Goal: Task Accomplishment & Management: Manage account settings

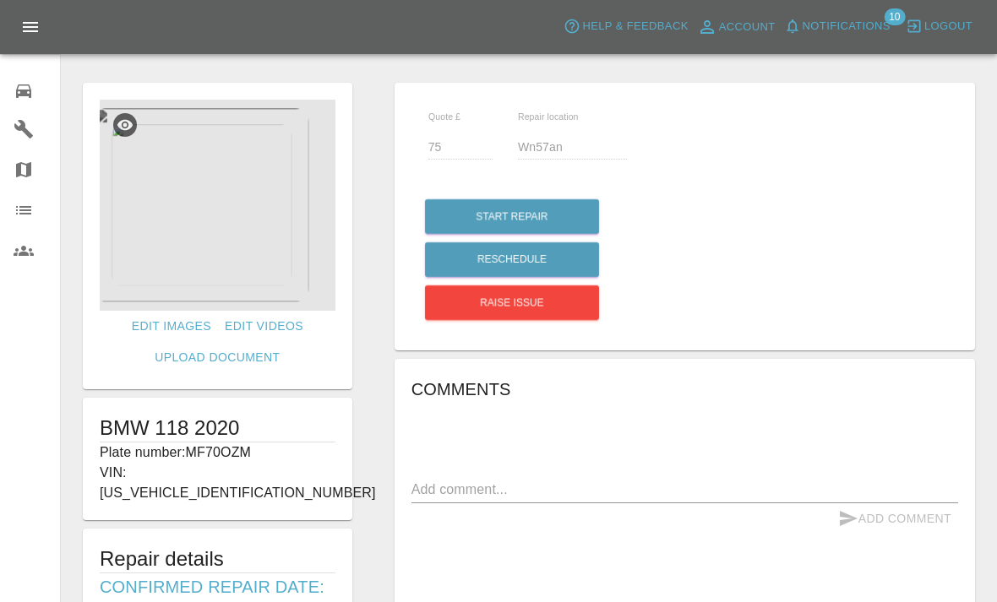
click at [239, 279] on div at bounding box center [218, 205] width 236 height 211
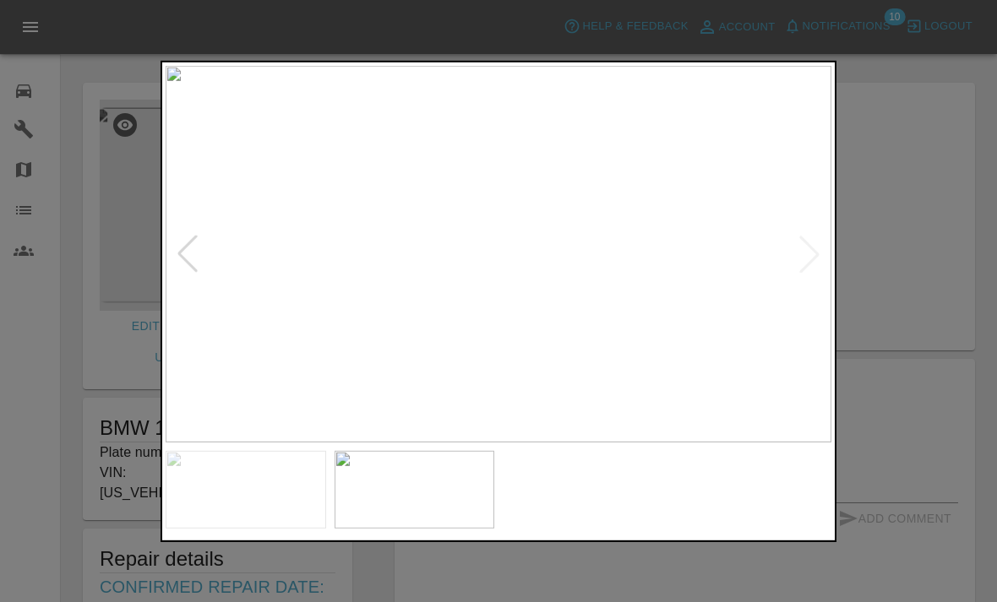
click at [903, 209] on div at bounding box center [498, 301] width 997 height 602
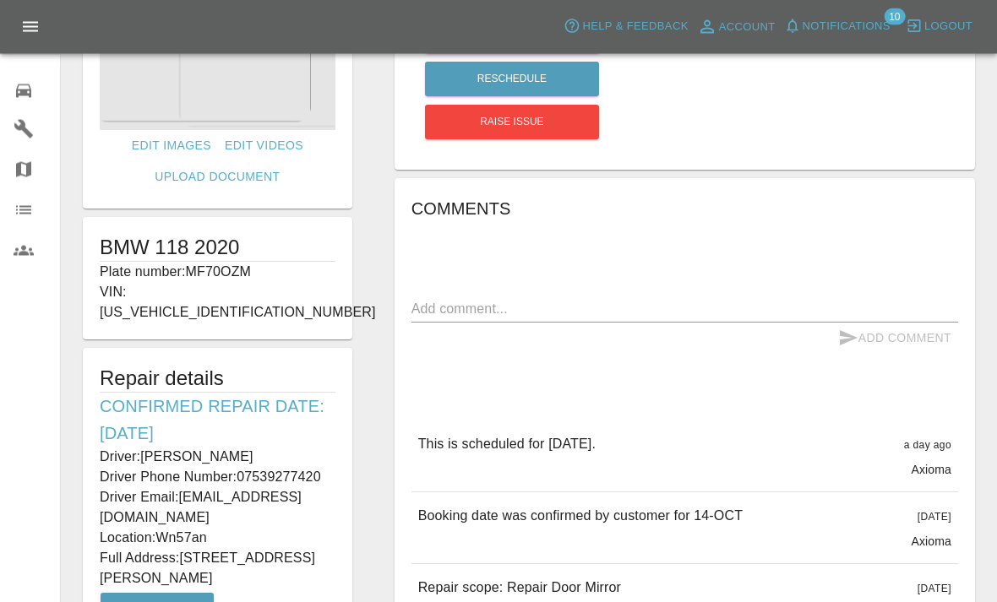
scroll to position [317, 0]
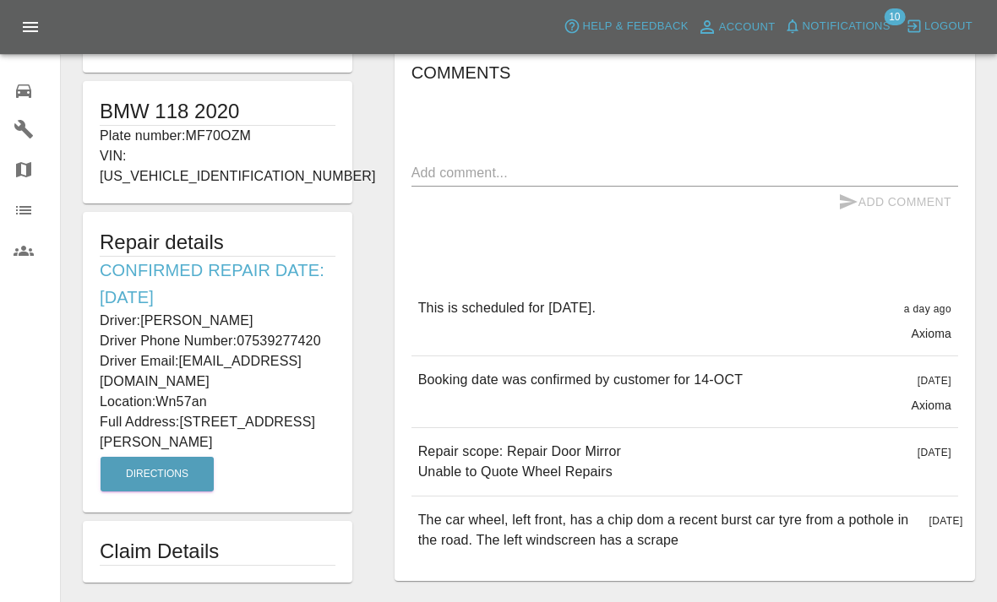
click at [629, 501] on div "The car wheel, left front, has a chip dom a recent burst car tyre from a pothol…" at bounding box center [684, 531] width 546 height 68
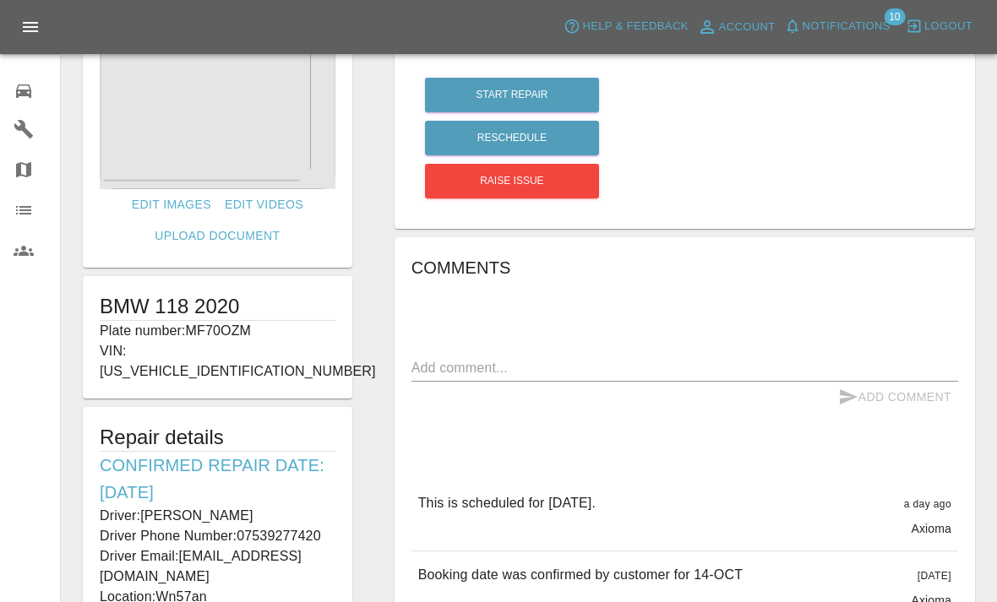
scroll to position [123, 0]
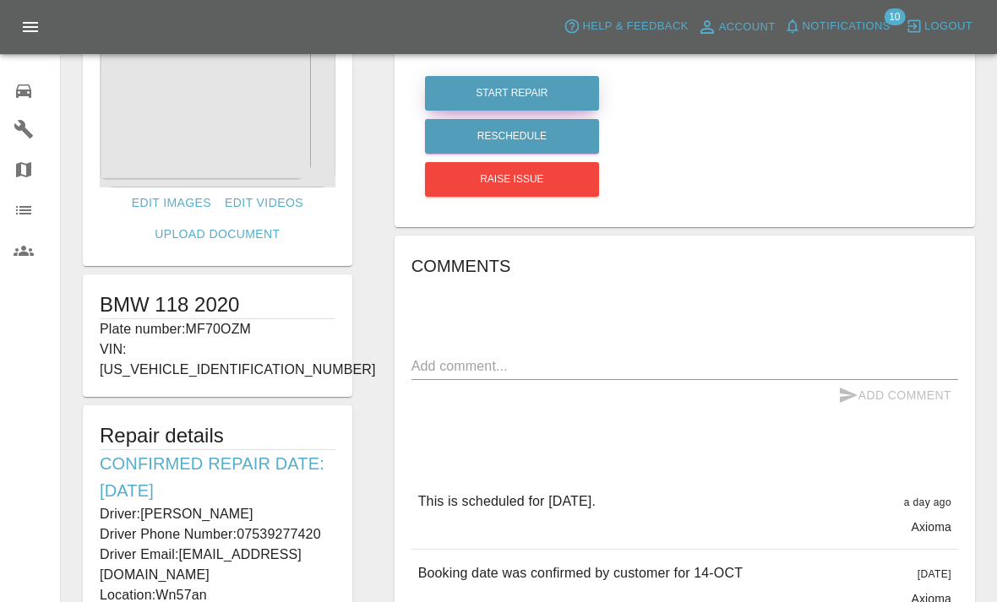
click at [545, 92] on button "Start Repair" at bounding box center [512, 93] width 174 height 35
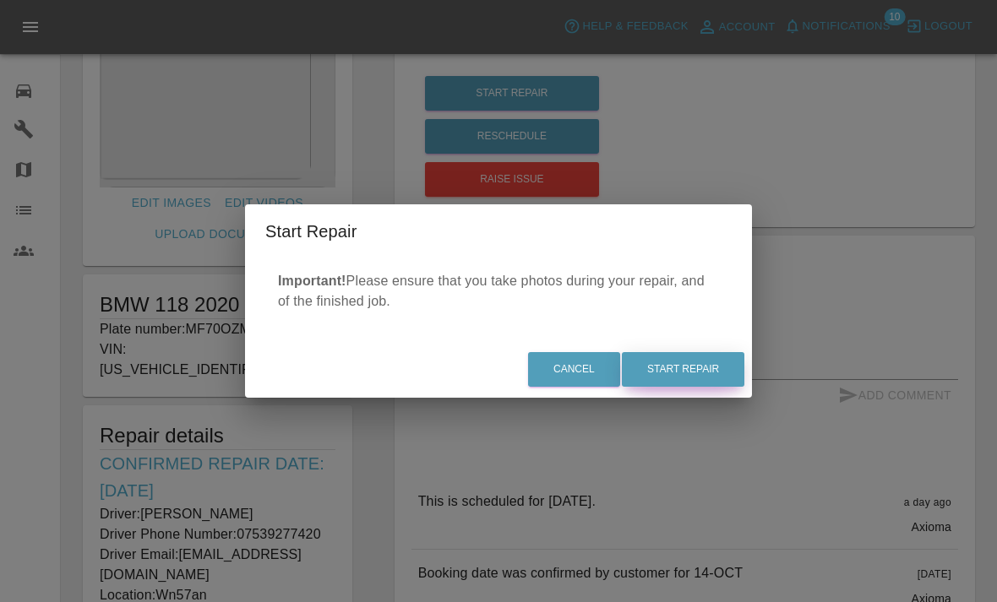
click at [696, 379] on button "Start Repair" at bounding box center [683, 369] width 122 height 35
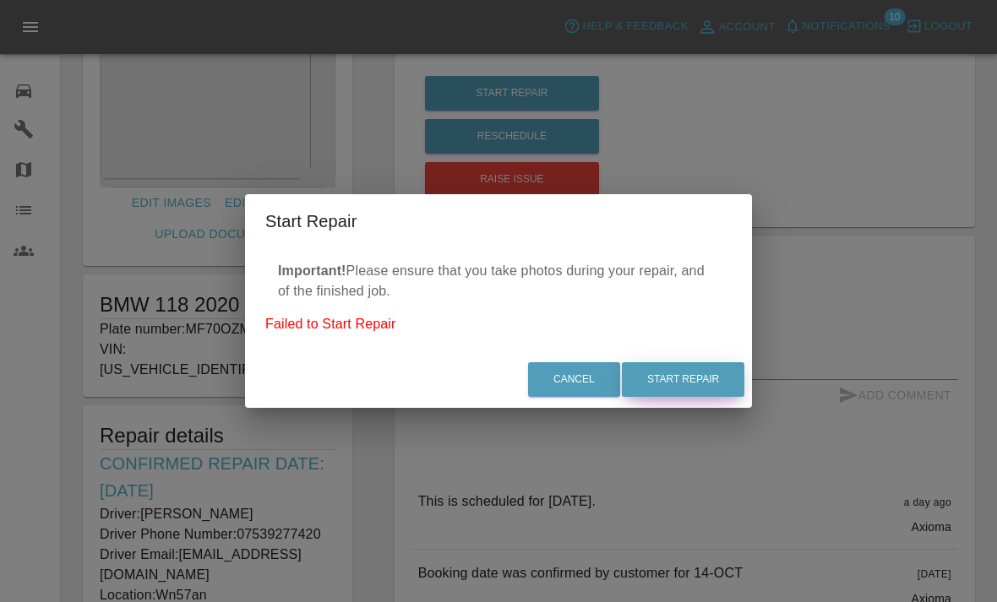
click at [706, 377] on button "Start Repair" at bounding box center [683, 379] width 122 height 35
click at [699, 380] on button "Start Repair" at bounding box center [683, 379] width 122 height 35
click at [349, 328] on p "Failed to Start Repair" at bounding box center [498, 324] width 466 height 20
click at [374, 329] on p "Failed to Start Repair" at bounding box center [498, 324] width 466 height 20
click at [574, 391] on button "Cancel" at bounding box center [574, 379] width 92 height 35
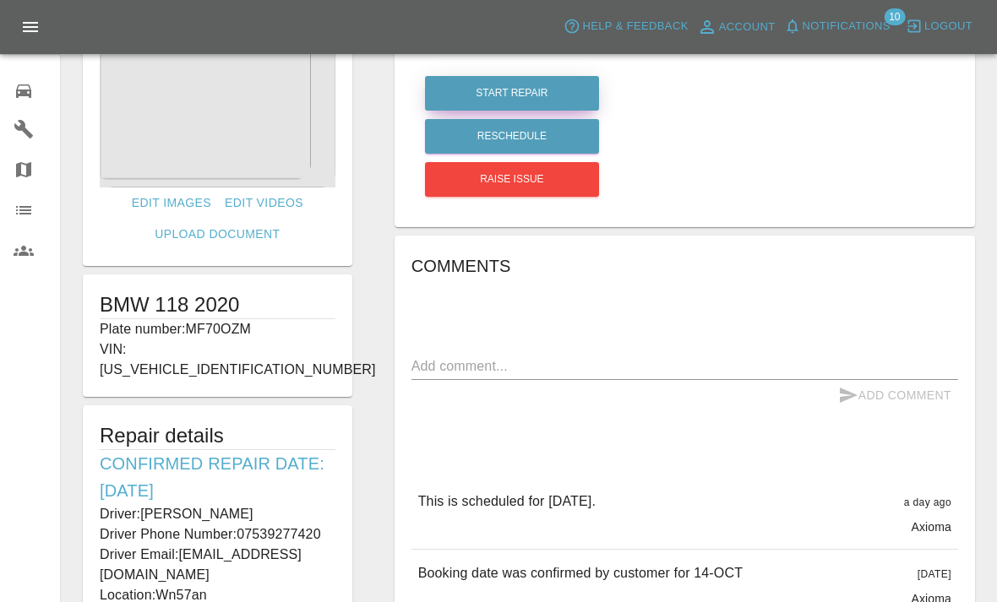
click at [547, 77] on button "Start Repair" at bounding box center [512, 93] width 174 height 35
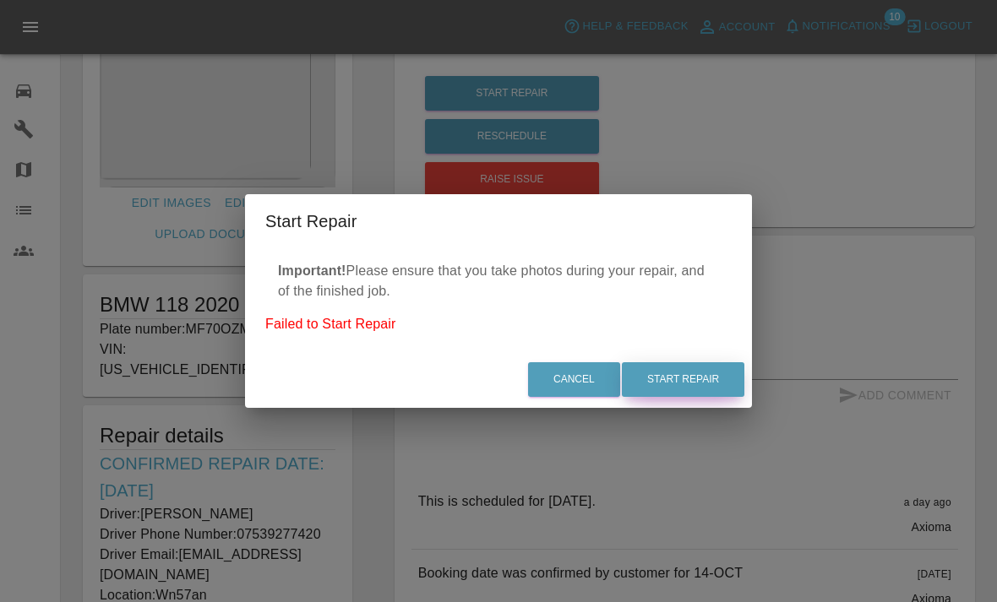
click at [699, 379] on button "Start Repair" at bounding box center [683, 379] width 122 height 35
click at [691, 394] on button "Start Repair" at bounding box center [683, 379] width 122 height 35
click at [690, 394] on button "Start Repair" at bounding box center [683, 379] width 122 height 35
click at [699, 372] on button "Start Repair" at bounding box center [683, 379] width 122 height 35
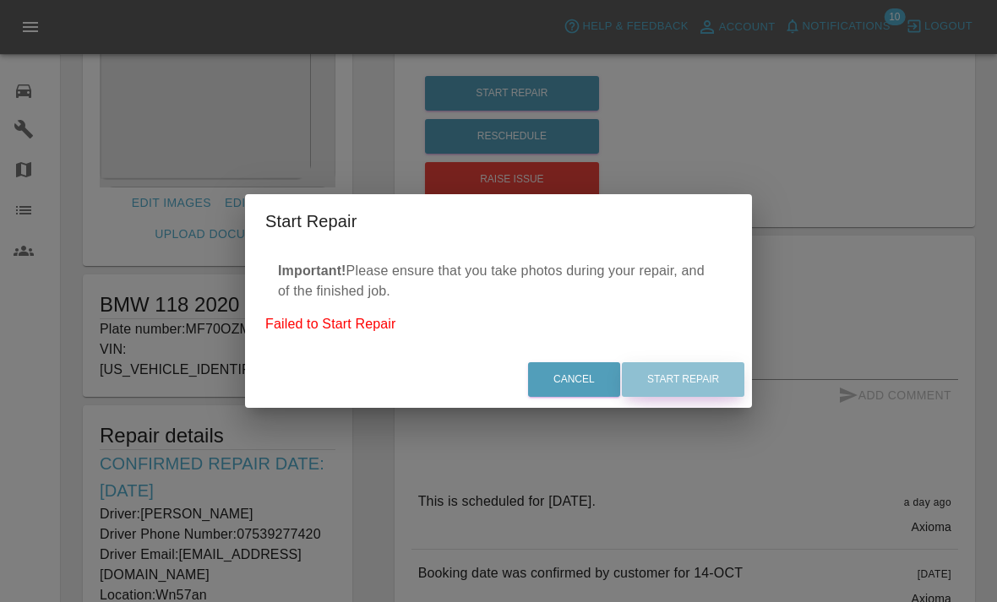
click at [703, 383] on button "Start Repair" at bounding box center [683, 379] width 122 height 35
click at [702, 383] on button "Start Repair" at bounding box center [683, 379] width 122 height 35
click at [717, 380] on button "Start Repair" at bounding box center [683, 379] width 122 height 35
click at [585, 377] on button "Cancel" at bounding box center [574, 379] width 92 height 35
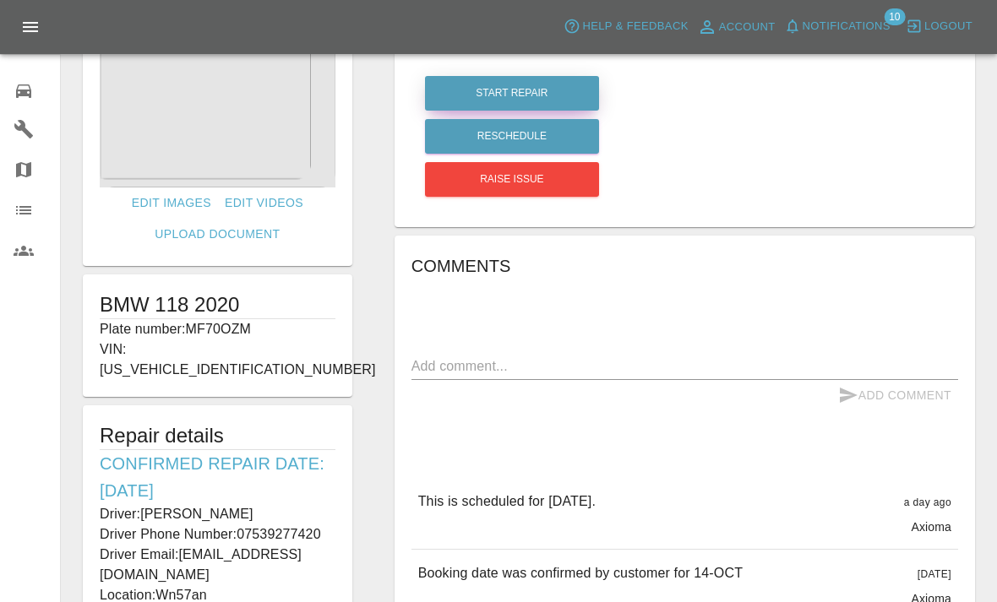
scroll to position [79, 0]
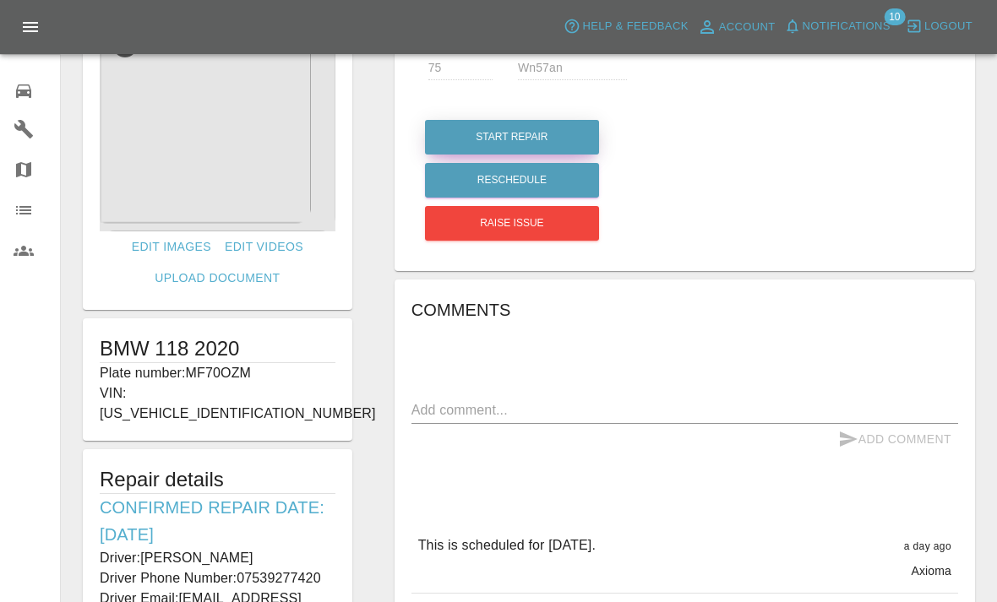
click at [507, 129] on button "Start Repair" at bounding box center [512, 137] width 174 height 35
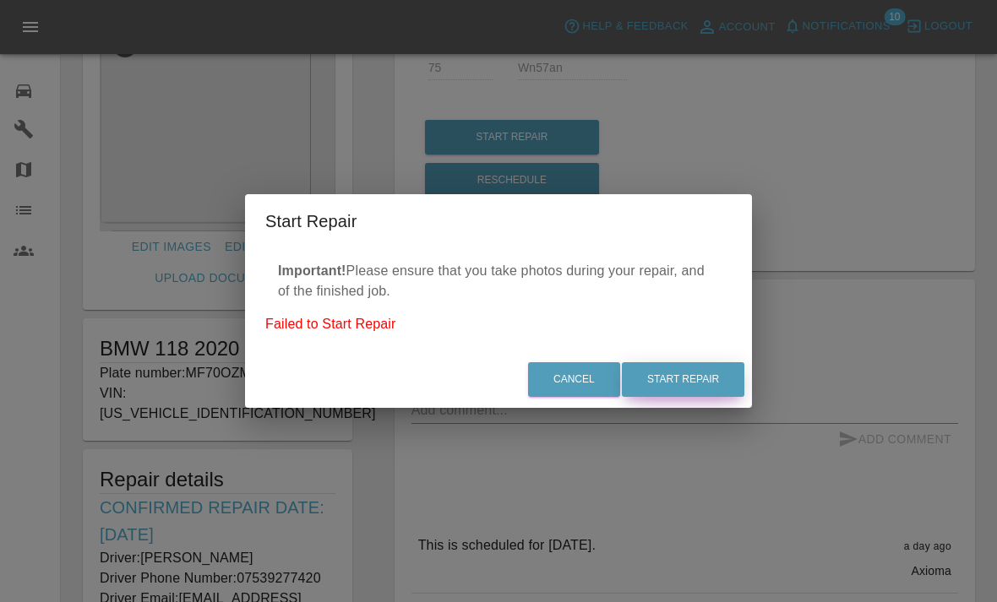
click at [685, 397] on button "Start Repair" at bounding box center [683, 379] width 122 height 35
click at [674, 397] on button "Start Repair" at bounding box center [683, 379] width 122 height 35
click at [520, 533] on div "Start Repair Important! Please ensure that you take photos during your repair, …" at bounding box center [498, 301] width 997 height 602
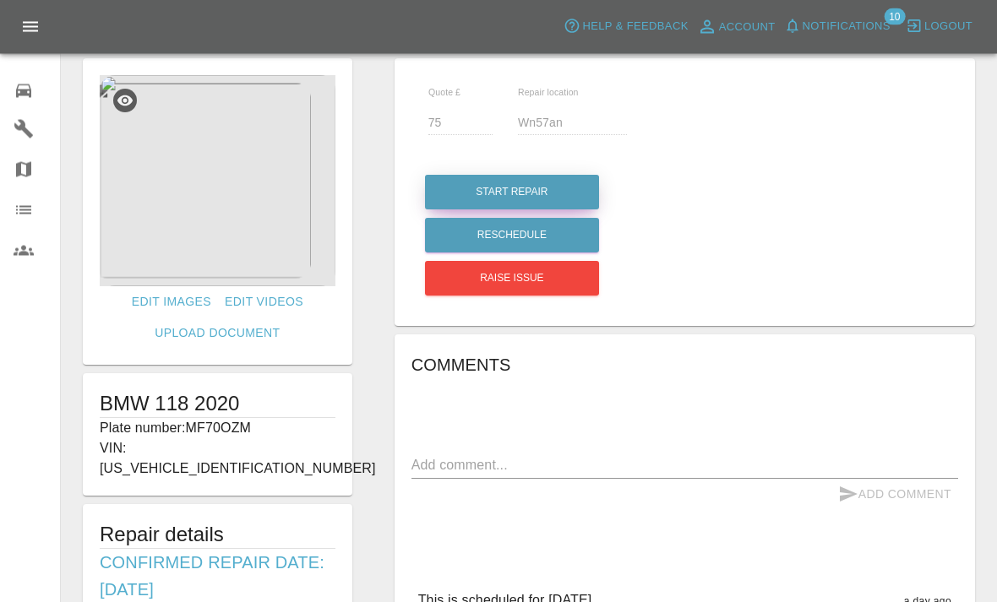
scroll to position [24, 0]
click at [183, 324] on link "Upload Document" at bounding box center [217, 333] width 139 height 31
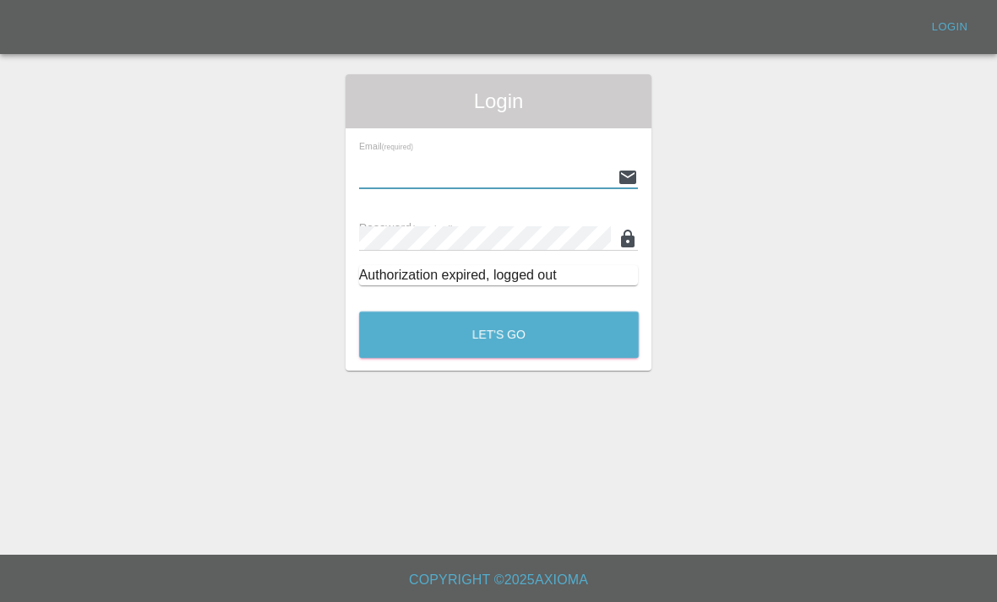
type input "mjrcosmeticcarrepairs@gmail.com"
click at [498, 334] on button "Let's Go" at bounding box center [499, 335] width 280 height 46
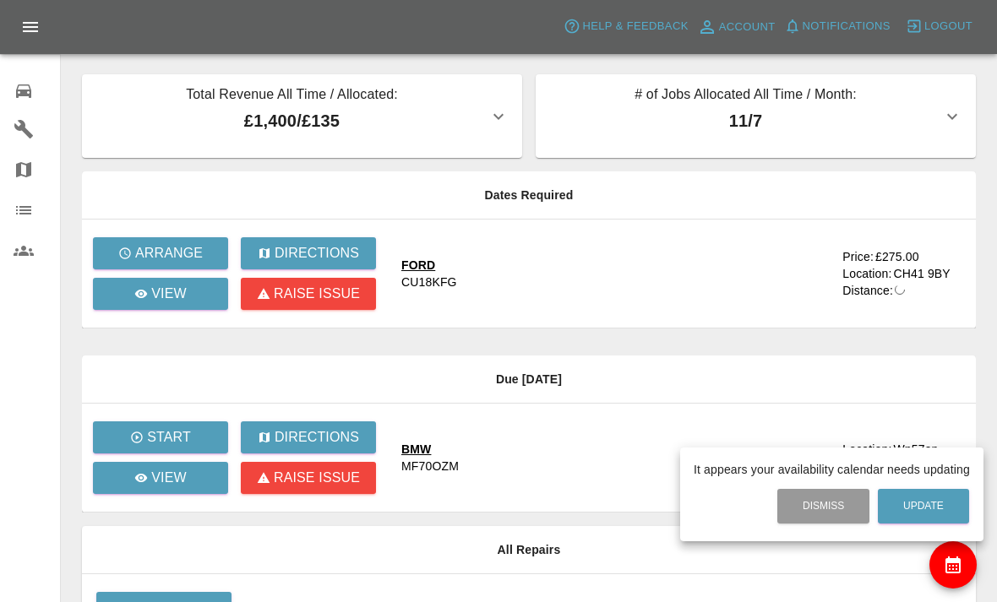
click at [188, 287] on div at bounding box center [498, 301] width 997 height 602
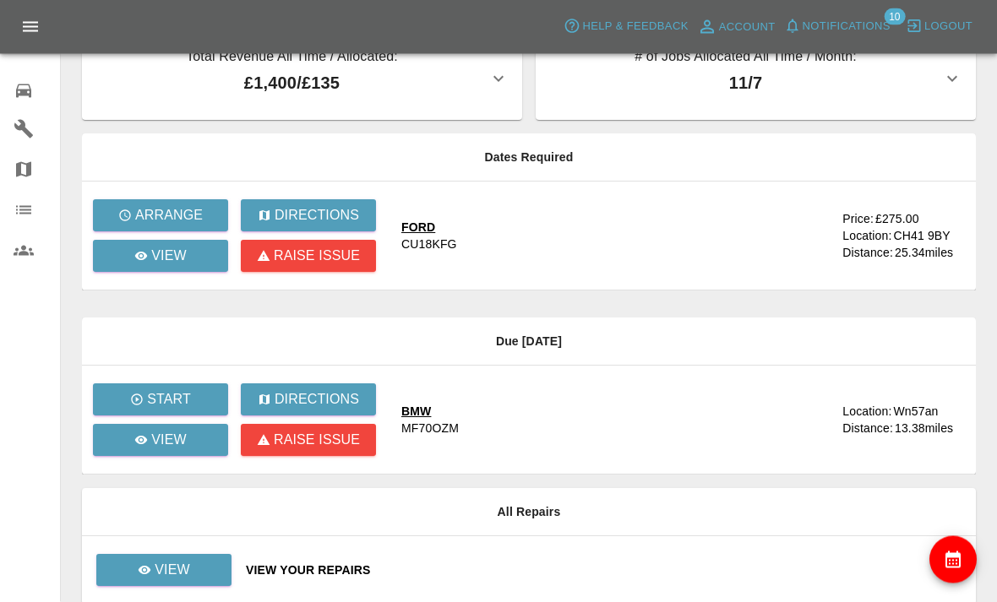
scroll to position [38, 0]
click at [158, 383] on button "Start" at bounding box center [160, 399] width 135 height 32
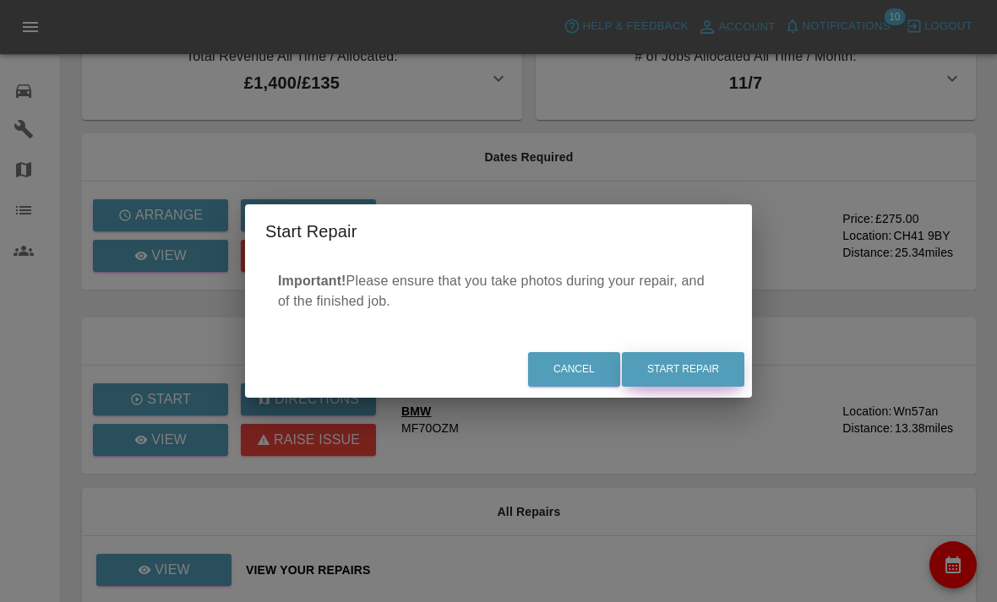
click at [711, 387] on button "Start Repair" at bounding box center [683, 369] width 122 height 35
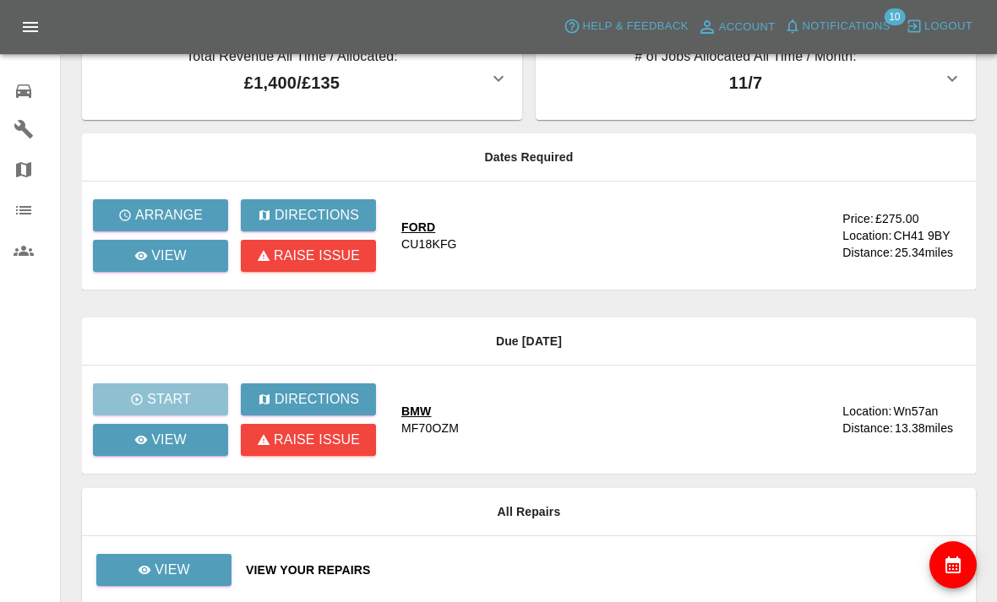
click at [606, 418] on div "BMW MF70OZM" at bounding box center [614, 420] width 427 height 34
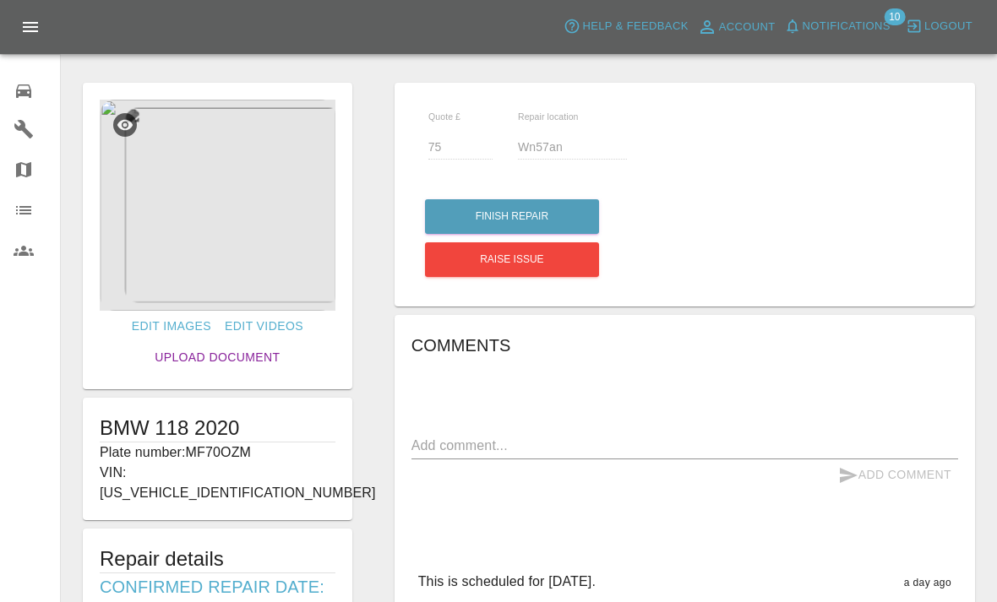
click at [180, 354] on link "Upload Document" at bounding box center [217, 357] width 139 height 31
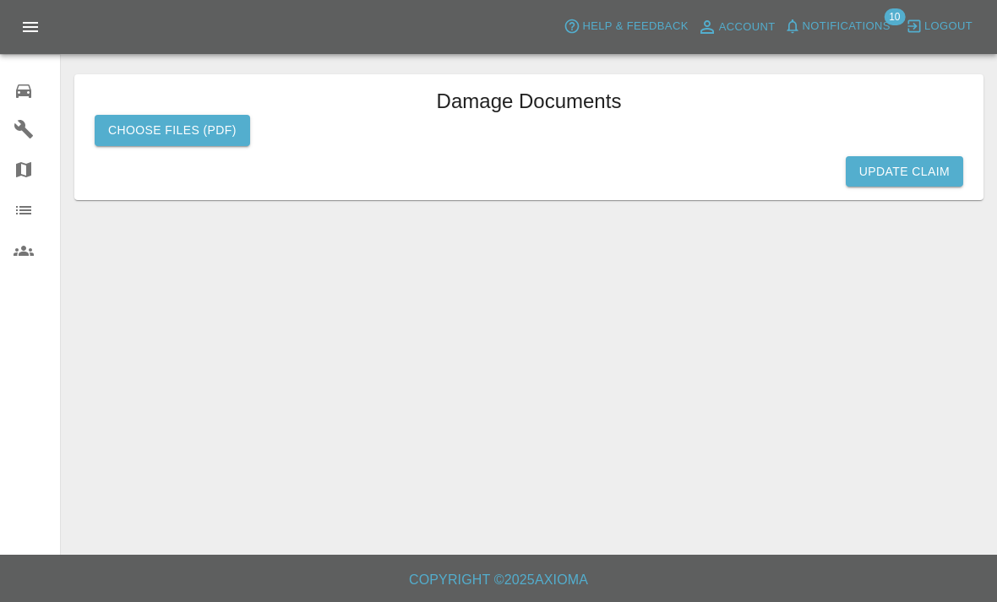
click at [133, 126] on label "Choose files (pdf)" at bounding box center [172, 130] width 155 height 31
click at [0, 0] on input "Choose files (pdf)" at bounding box center [0, 0] width 0 height 0
click at [139, 125] on label "Choose files (pdf)" at bounding box center [172, 130] width 155 height 31
click at [0, 0] on input "Choose files (pdf)" at bounding box center [0, 0] width 0 height 0
click at [922, 175] on button "Update Claim" at bounding box center [903, 171] width 117 height 31
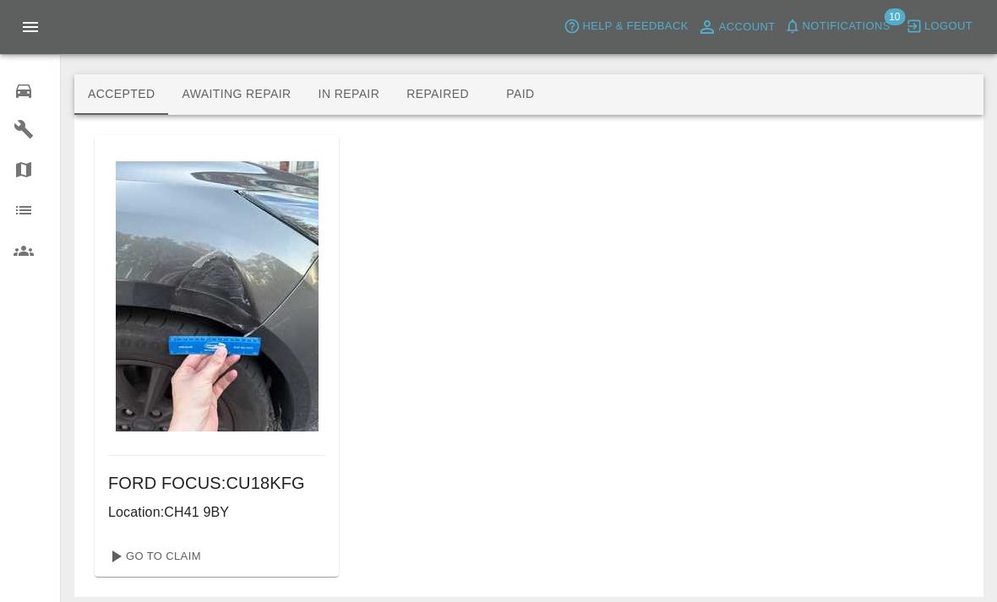
click at [251, 87] on button "Awaiting Repair" at bounding box center [236, 94] width 136 height 41
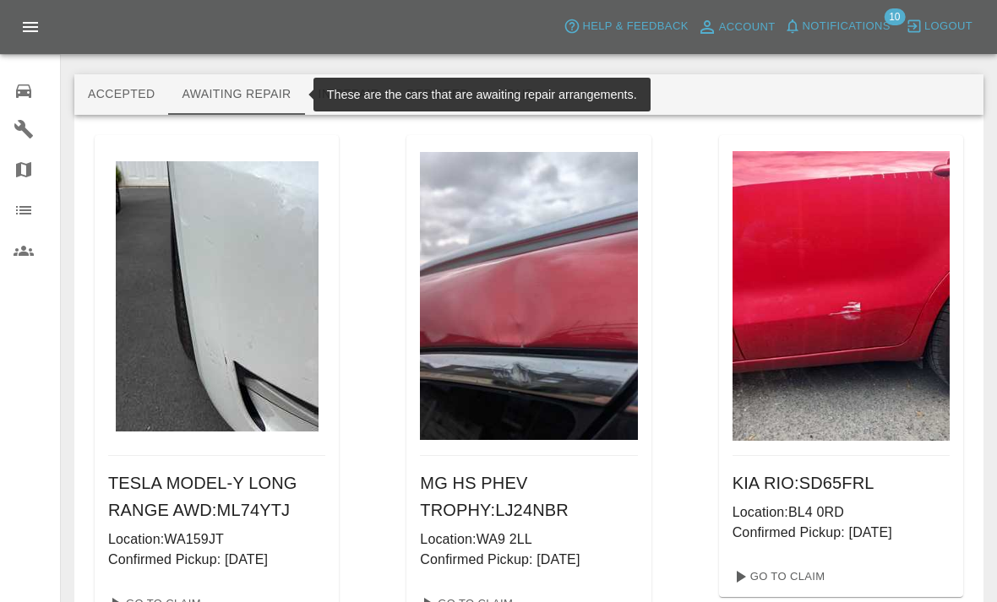
click at [145, 98] on button "Accepted" at bounding box center [121, 94] width 94 height 41
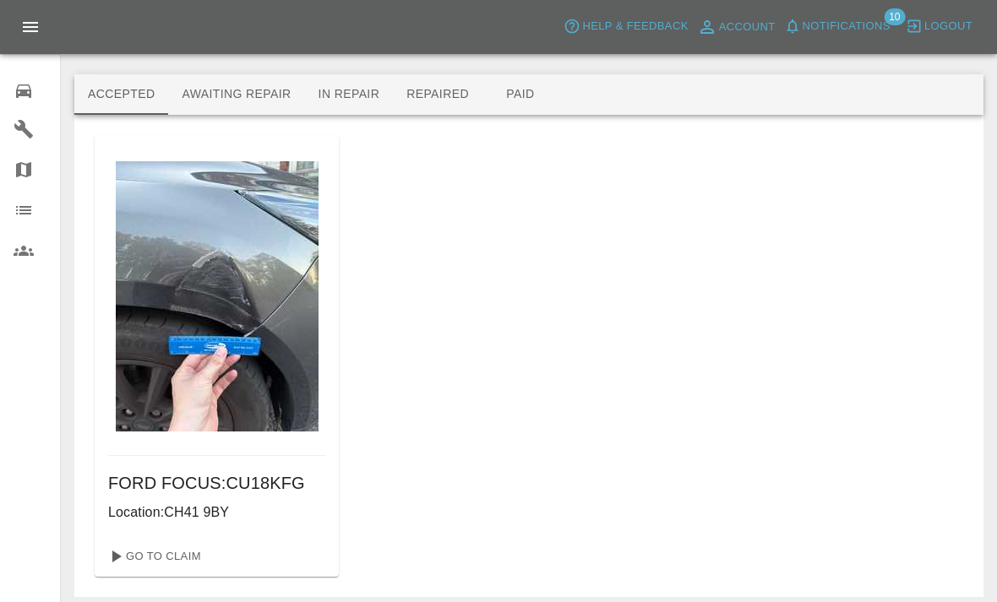
click at [275, 490] on h6 "FORD FOCUS : CU18KFG" at bounding box center [216, 483] width 217 height 27
click at [194, 563] on link "Go To Claim" at bounding box center [153, 556] width 104 height 27
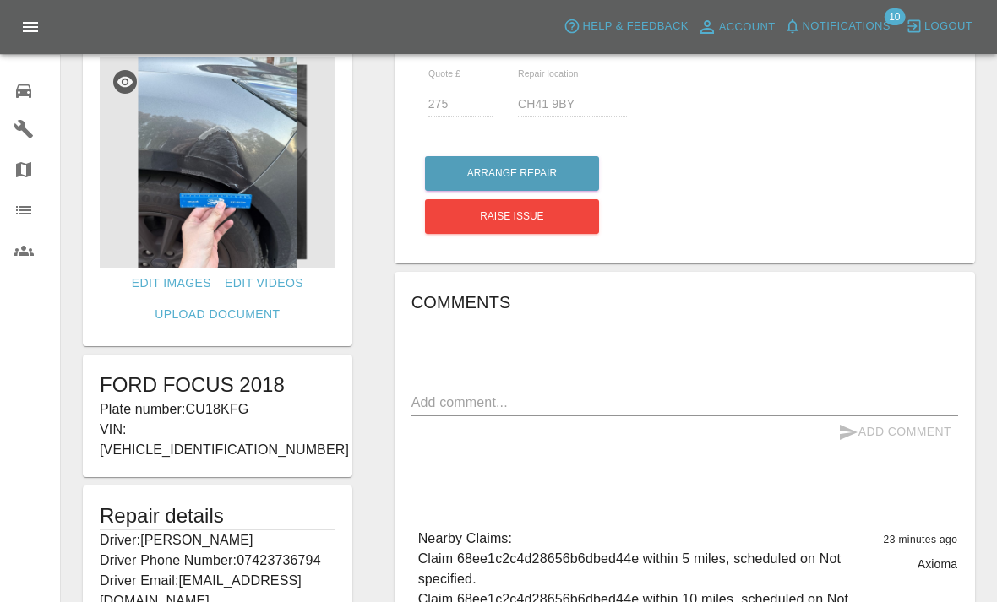
scroll to position [44, 0]
click at [573, 145] on div "Arrange Repair Raise issue" at bounding box center [684, 190] width 521 height 95
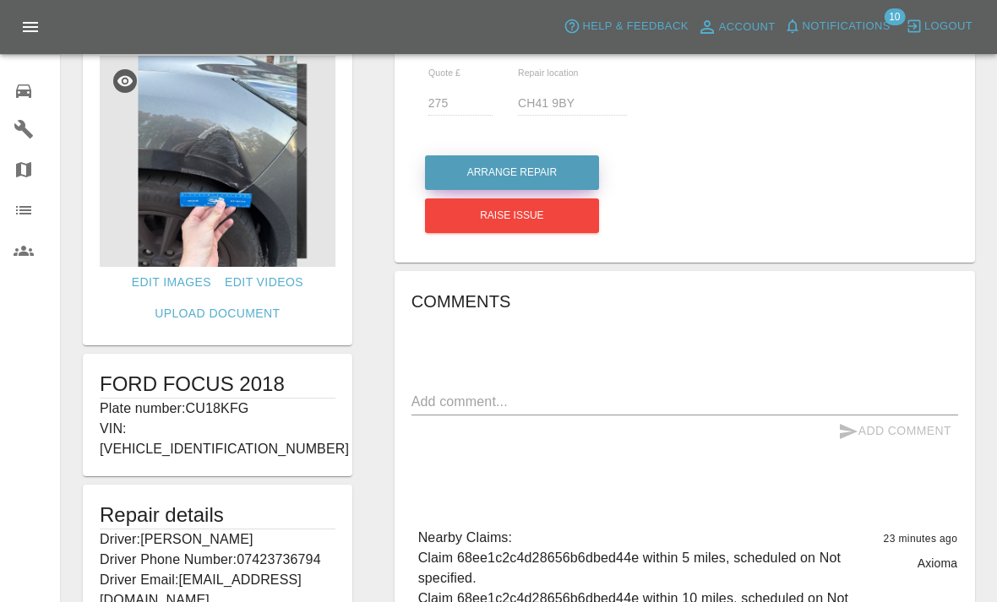
click at [575, 170] on button "Arrange Repair" at bounding box center [512, 172] width 174 height 35
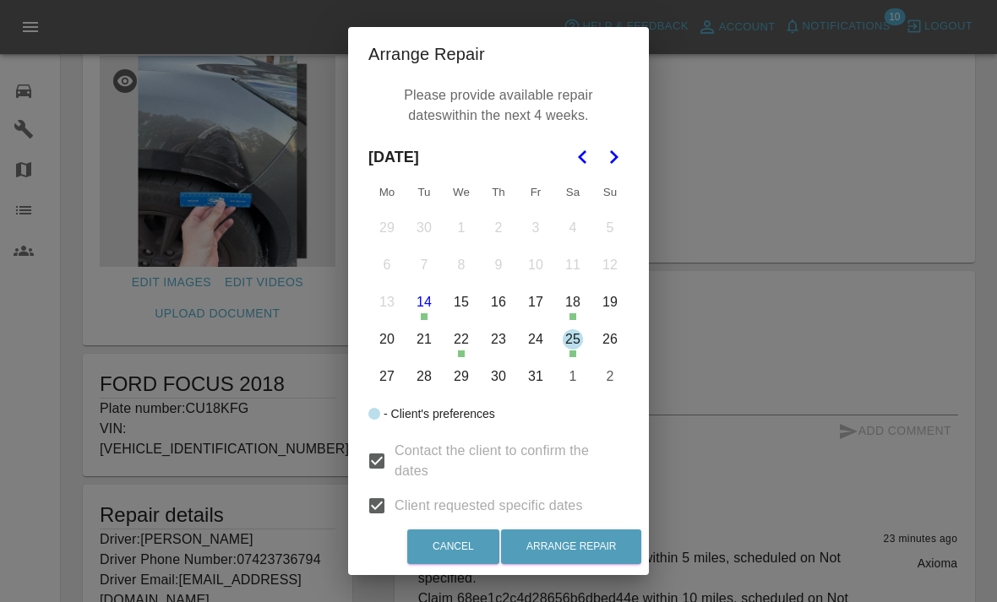
click at [537, 312] on button "17" at bounding box center [535, 302] width 35 height 35
click at [508, 294] on button "16" at bounding box center [498, 302] width 35 height 35
click at [580, 299] on button "18" at bounding box center [572, 302] width 35 height 35
click at [566, 546] on button "Arrange Repair" at bounding box center [571, 547] width 140 height 35
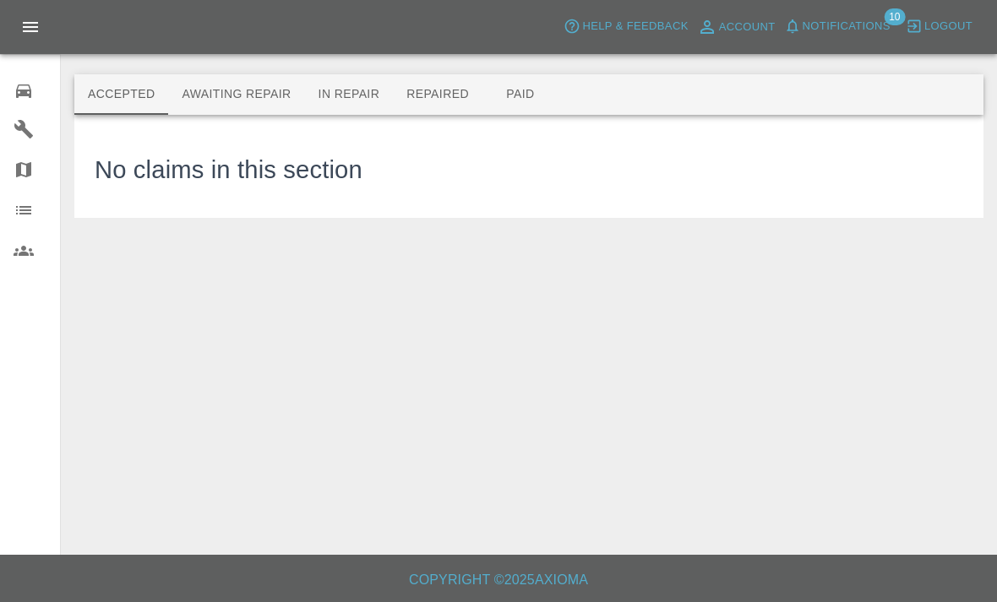
click at [366, 89] on button "In Repair" at bounding box center [349, 94] width 89 height 41
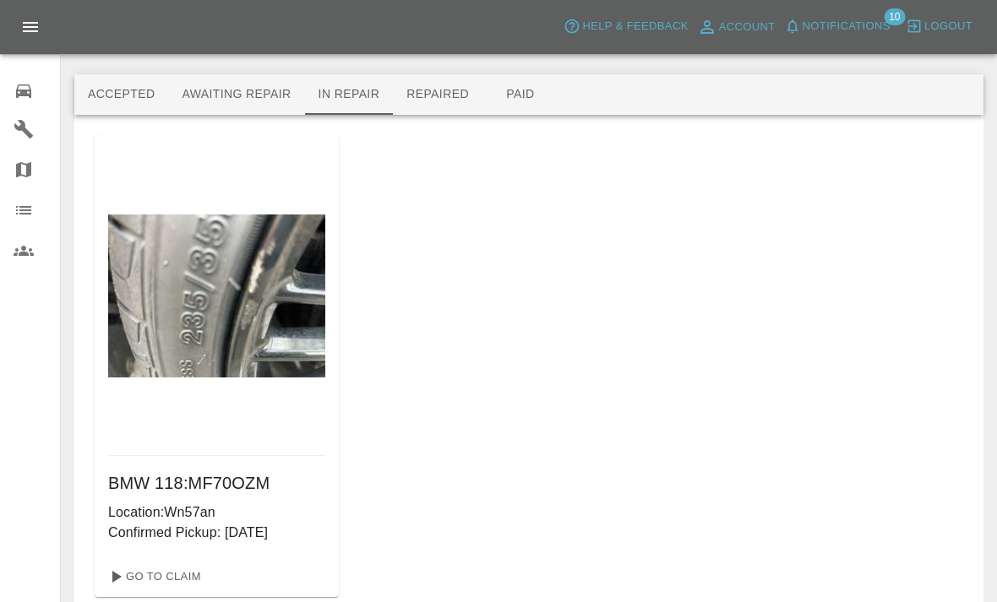
click at [269, 319] on img at bounding box center [216, 296] width 217 height 163
click at [231, 508] on p "Location: Wn57an" at bounding box center [216, 513] width 217 height 20
click at [168, 578] on link "Go To Claim" at bounding box center [153, 576] width 104 height 27
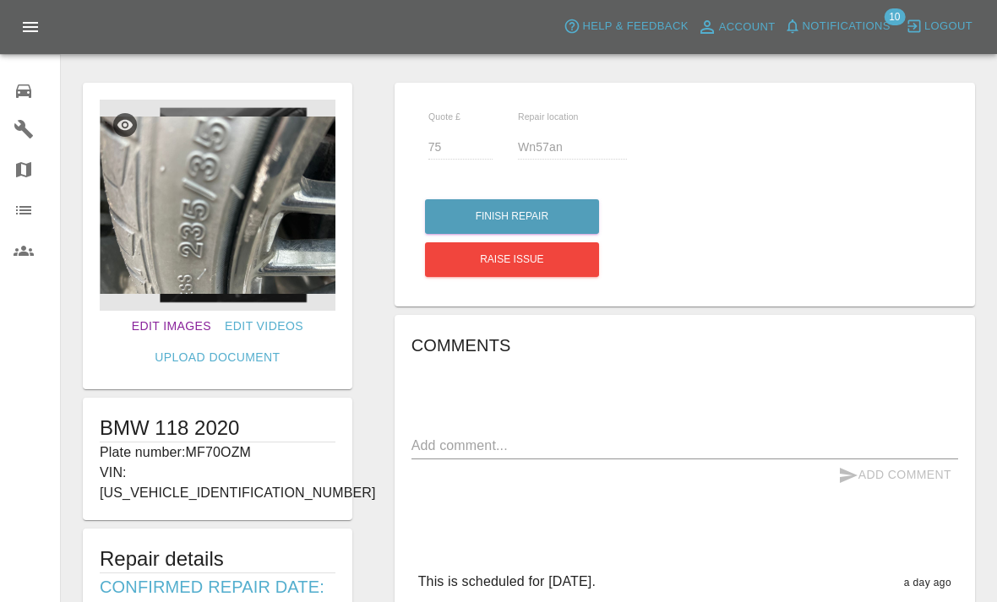
click at [157, 322] on link "Edit Images" at bounding box center [171, 326] width 93 height 31
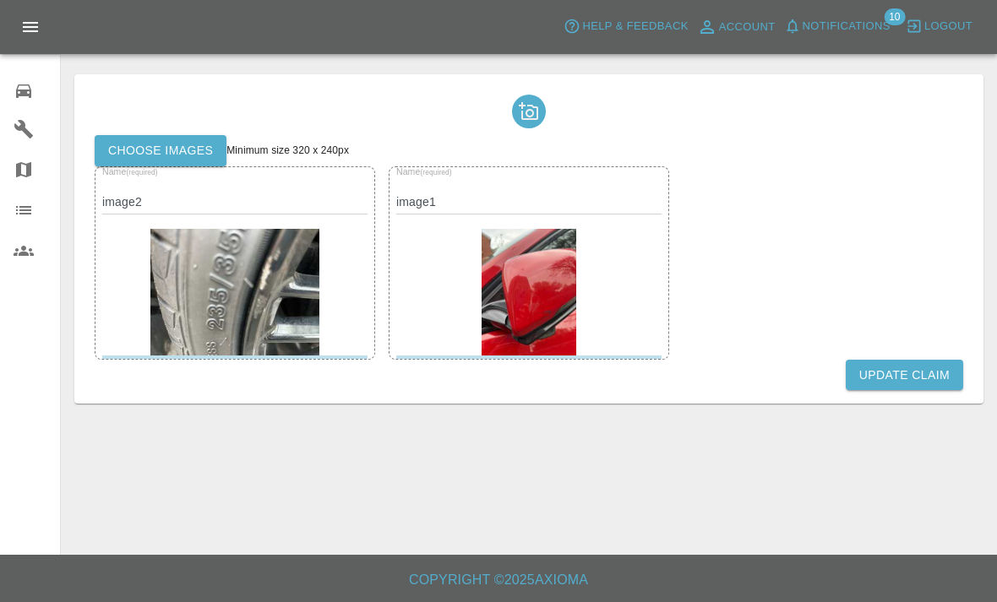
click at [538, 103] on icon at bounding box center [529, 111] width 20 height 20
click at [529, 108] on icon at bounding box center [529, 111] width 20 height 20
click at [529, 115] on icon at bounding box center [529, 111] width 20 height 20
click at [541, 101] on div at bounding box center [529, 112] width 34 height 34
click at [908, 375] on button "Update Claim" at bounding box center [903, 375] width 117 height 31
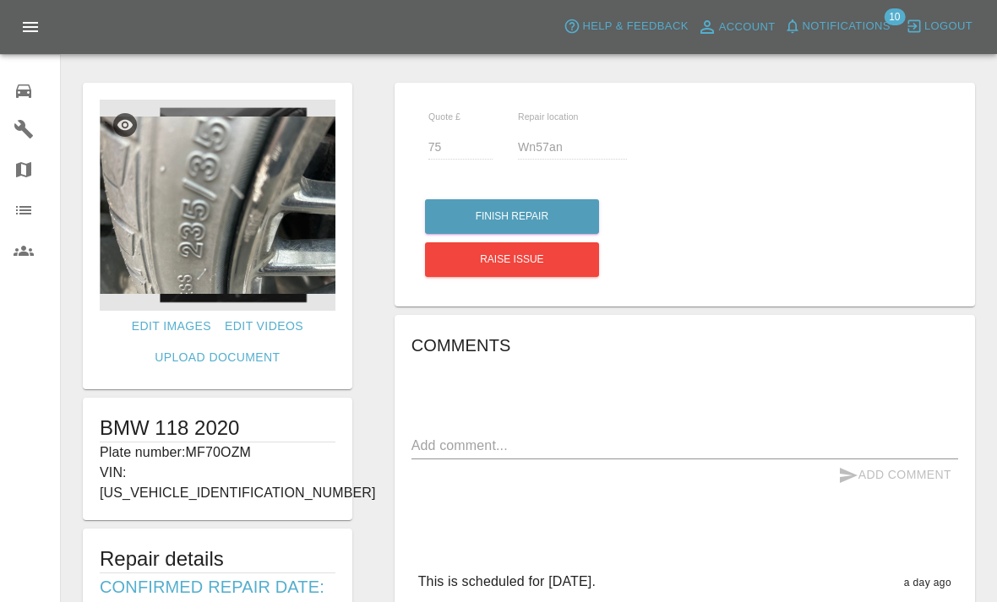
click at [552, 206] on button "Finish Repair" at bounding box center [512, 216] width 174 height 35
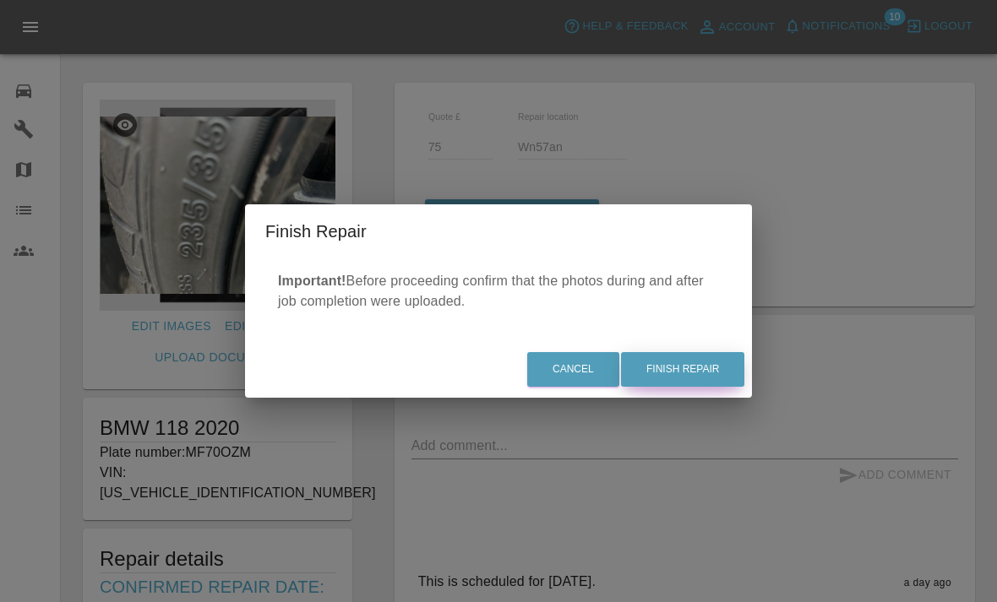
click at [711, 367] on button "Finish Repair" at bounding box center [682, 369] width 123 height 35
click at [705, 447] on div "Finish Repair Important! Before proceeding confirm that the photos during and a…" at bounding box center [498, 301] width 997 height 602
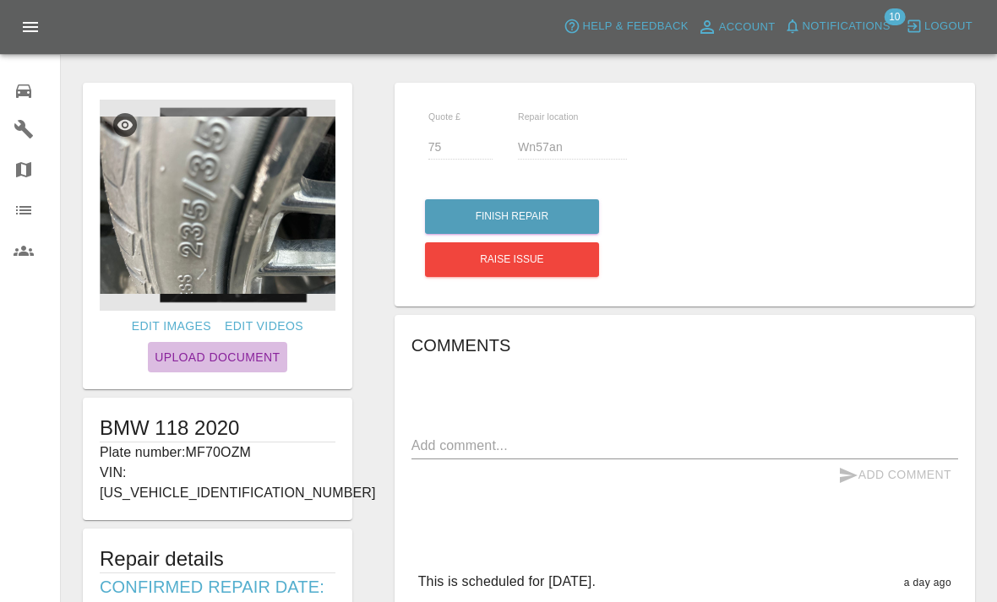
click at [246, 367] on link "Upload Document" at bounding box center [217, 357] width 139 height 31
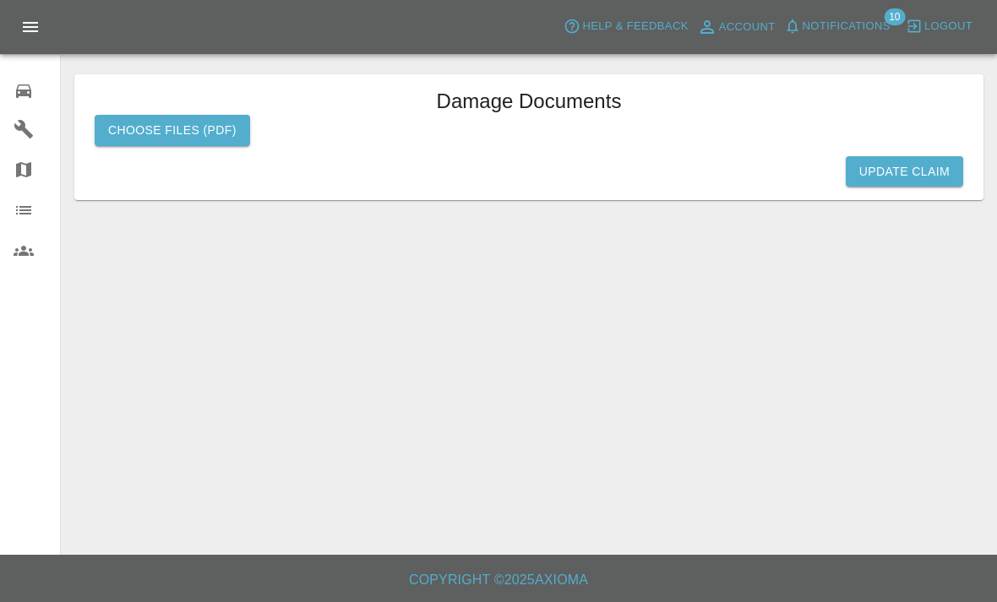
click at [144, 128] on label "Choose files (pdf)" at bounding box center [172, 130] width 155 height 31
click at [0, 0] on input "Choose files (pdf)" at bounding box center [0, 0] width 0 height 0
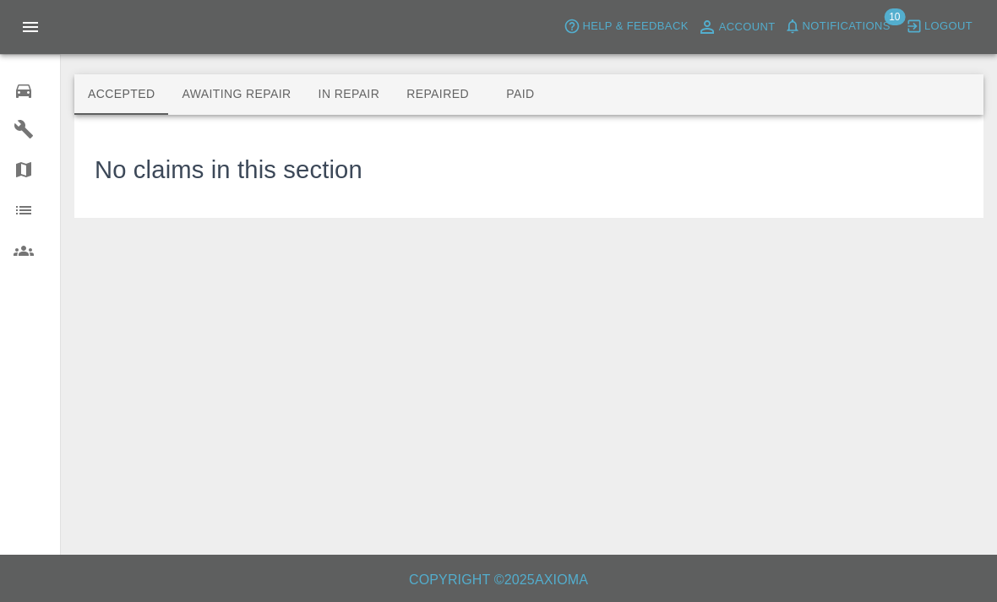
click at [376, 98] on button "In Repair" at bounding box center [349, 94] width 89 height 41
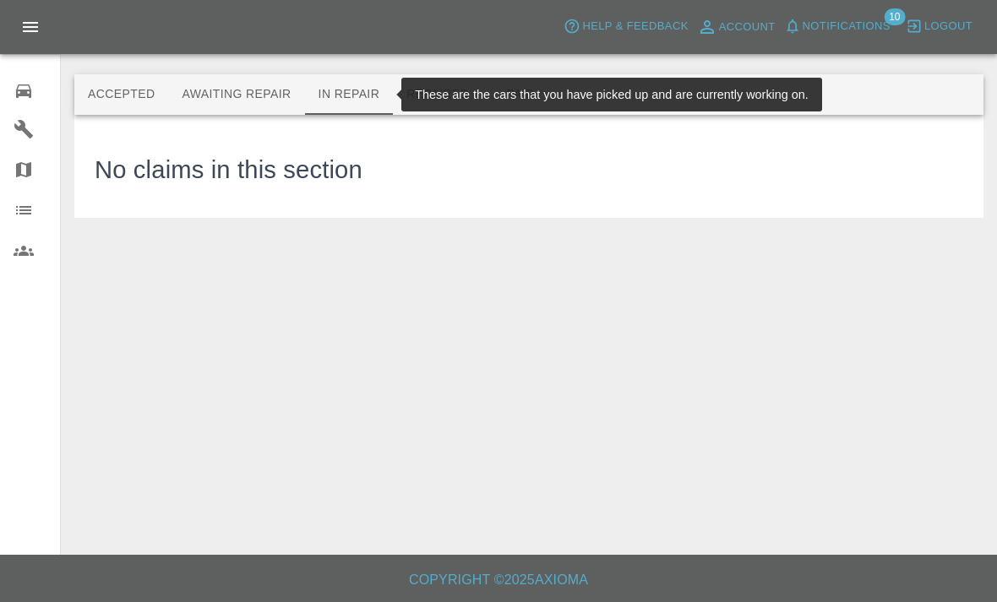
click at [351, 85] on button "In Repair" at bounding box center [349, 94] width 89 height 41
click at [423, 111] on button "Repaired" at bounding box center [438, 94] width 90 height 41
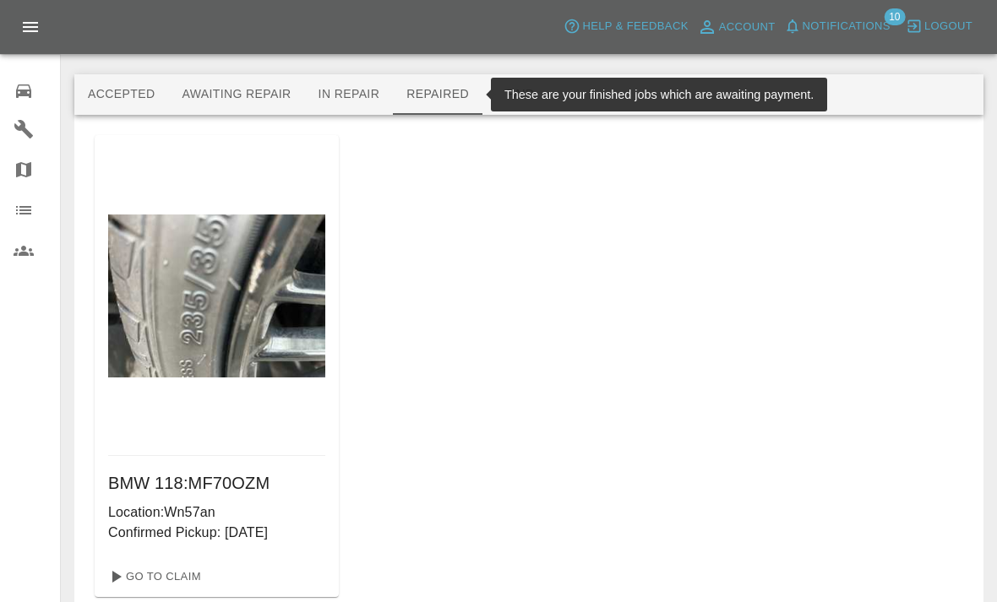
click at [284, 357] on img at bounding box center [216, 296] width 217 height 163
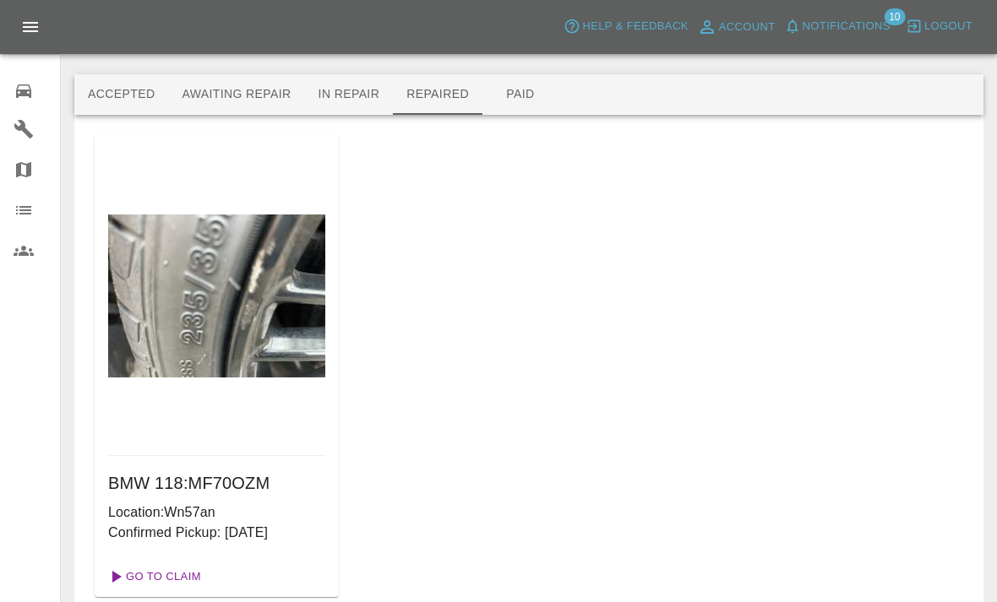
click at [192, 565] on link "Go To Claim" at bounding box center [153, 576] width 104 height 27
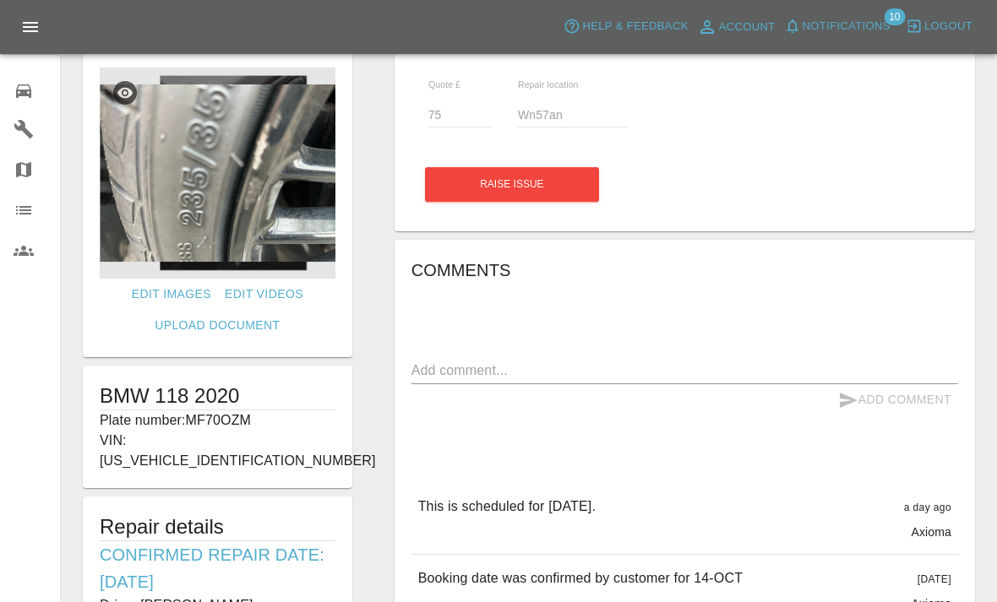
scroll to position [41, 0]
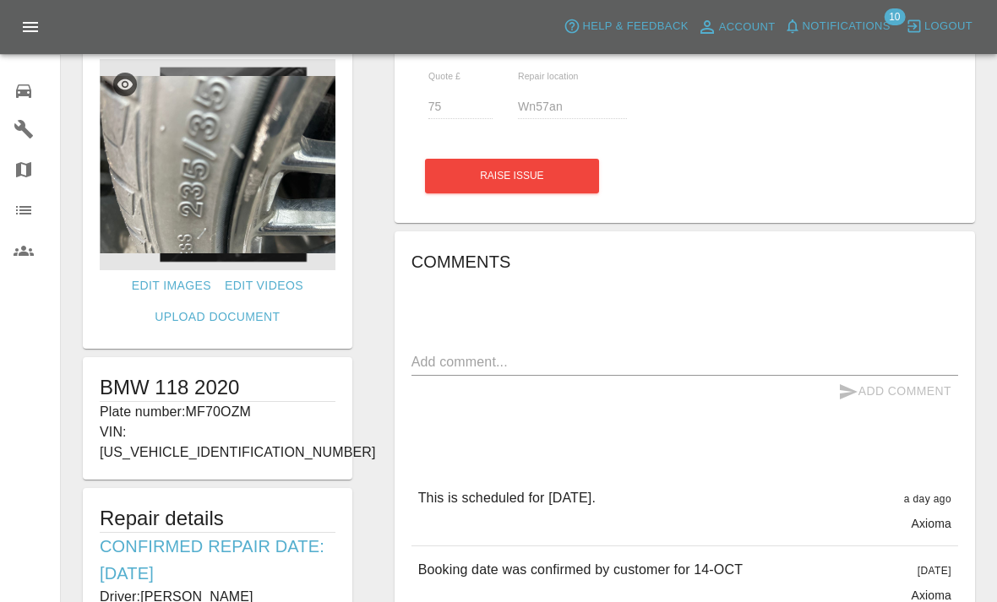
click at [18, 87] on icon at bounding box center [23, 91] width 15 height 14
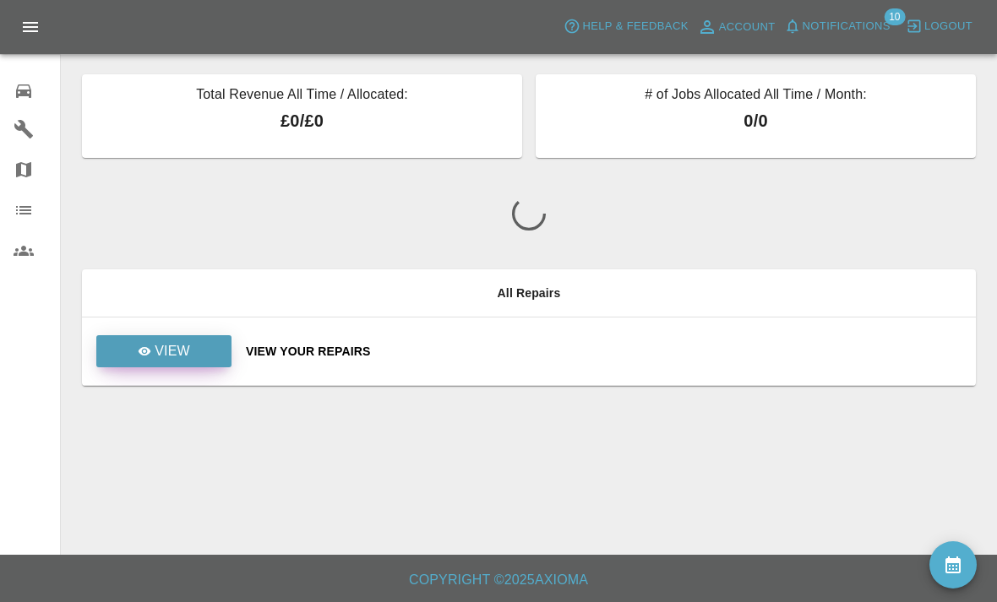
click at [160, 341] on p "View" at bounding box center [172, 351] width 35 height 20
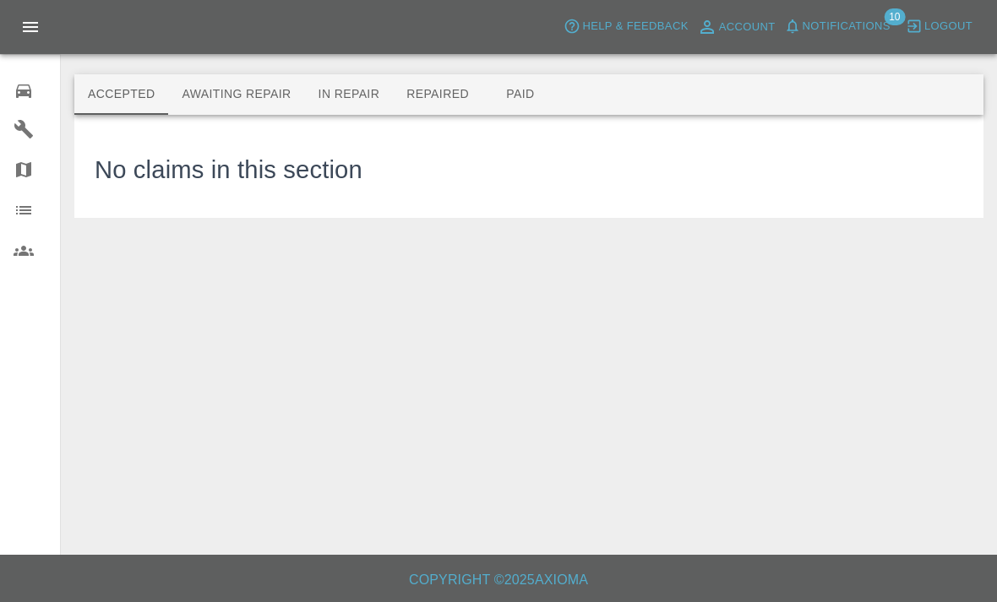
click at [223, 74] on button "Awaiting Repair" at bounding box center [236, 94] width 136 height 41
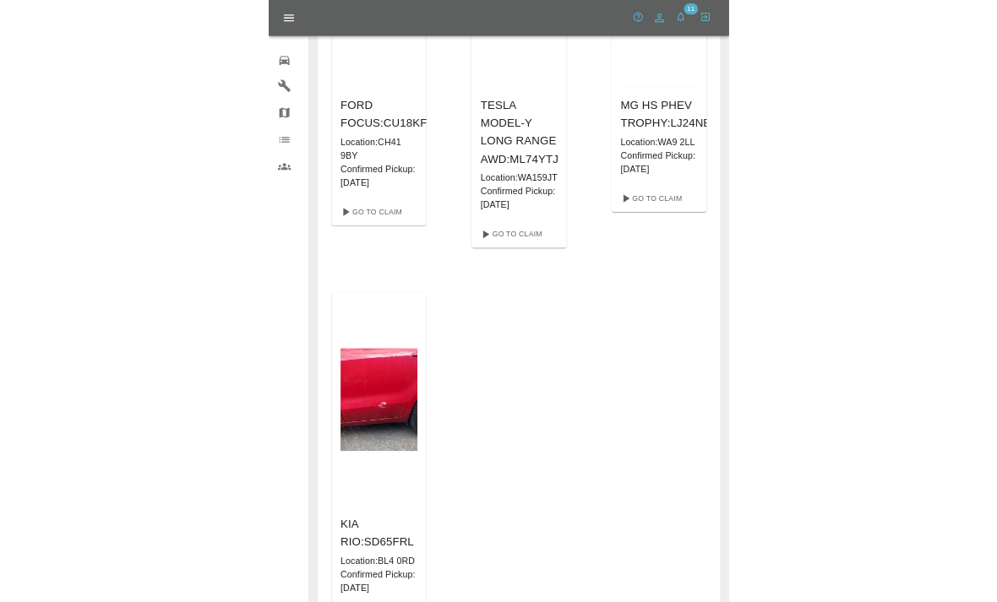
scroll to position [382, 0]
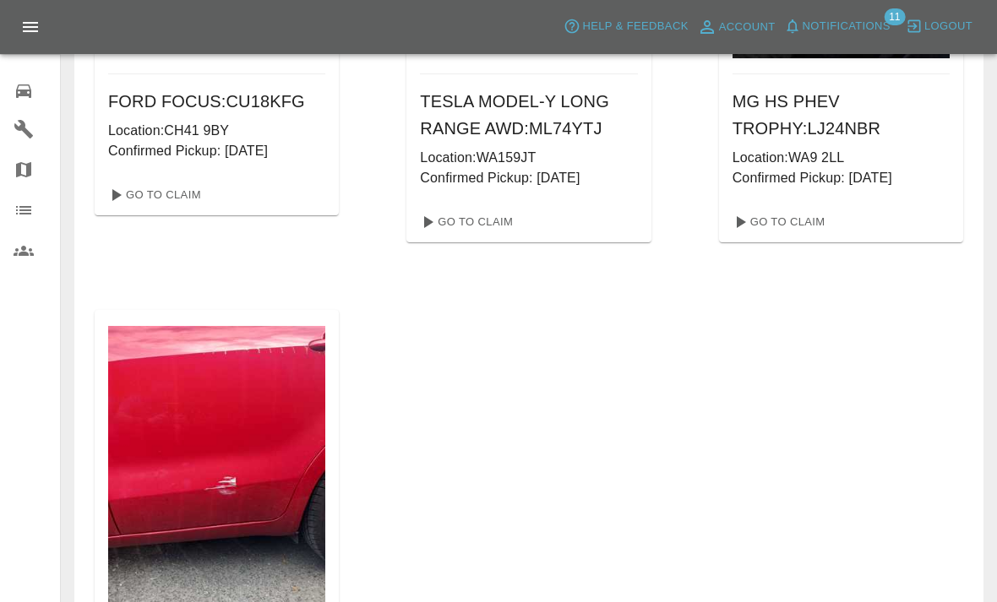
click at [240, 122] on p "Location: CH41 9BY" at bounding box center [216, 131] width 217 height 20
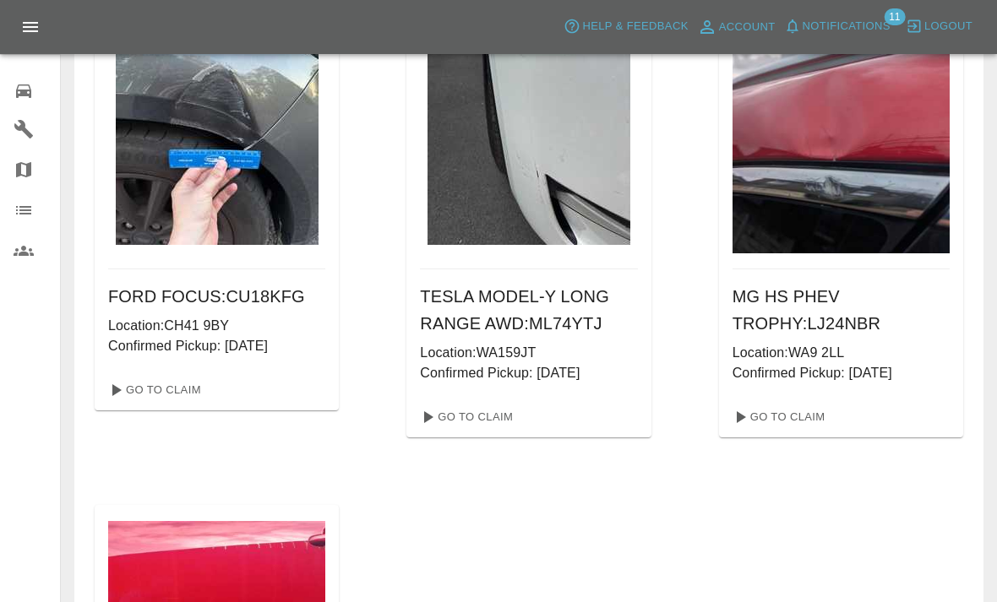
scroll to position [186, 0]
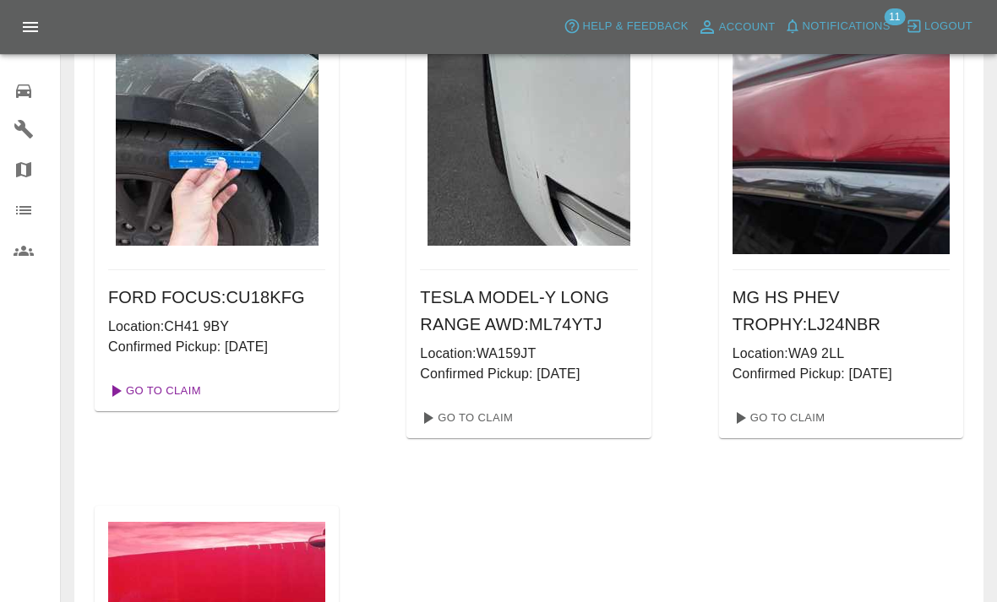
click at [174, 388] on link "Go To Claim" at bounding box center [153, 391] width 104 height 27
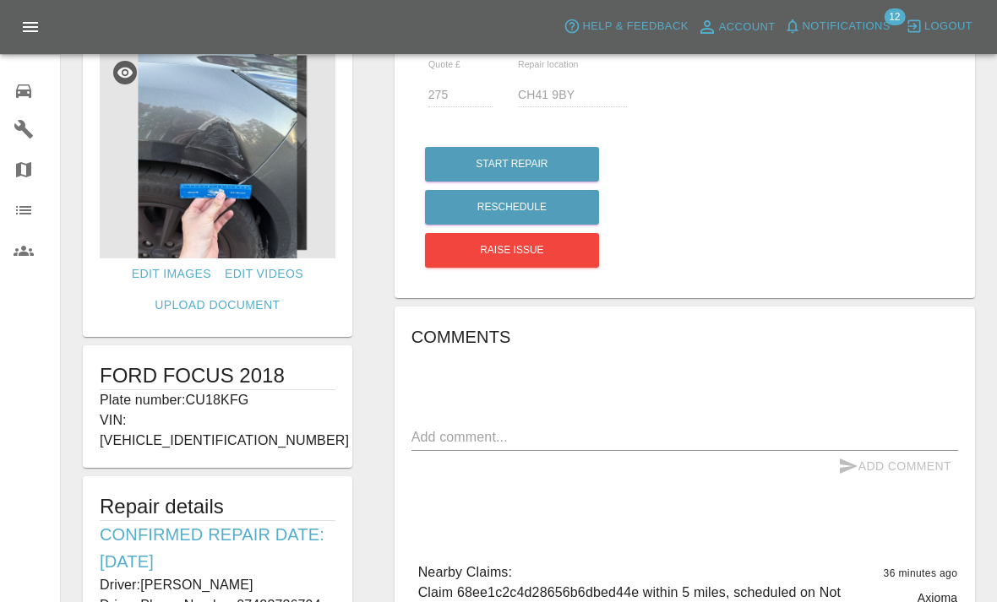
scroll to position [53, 0]
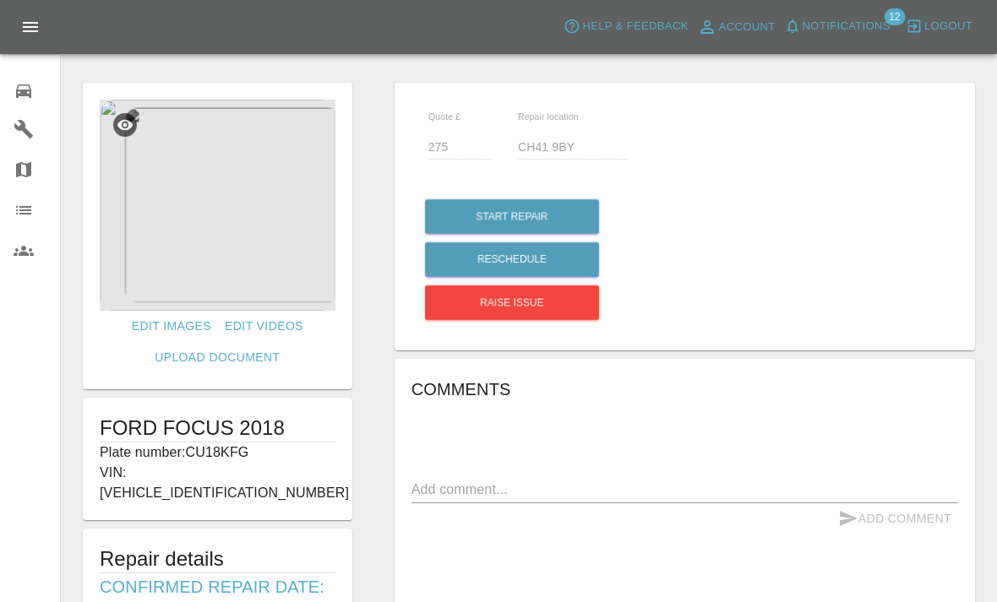
click at [26, 85] on icon at bounding box center [23, 91] width 15 height 14
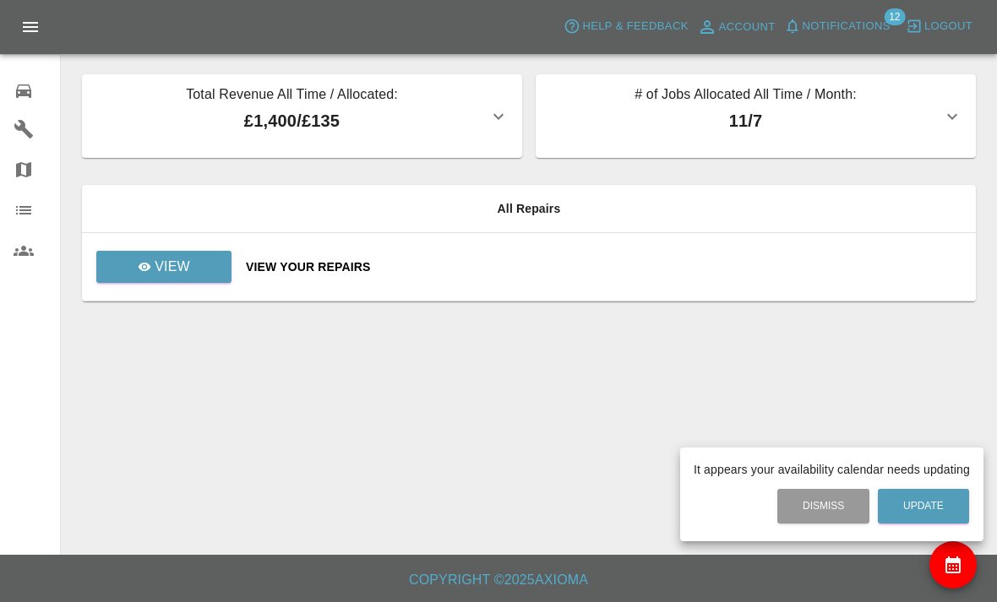
click at [190, 249] on div at bounding box center [498, 301] width 997 height 602
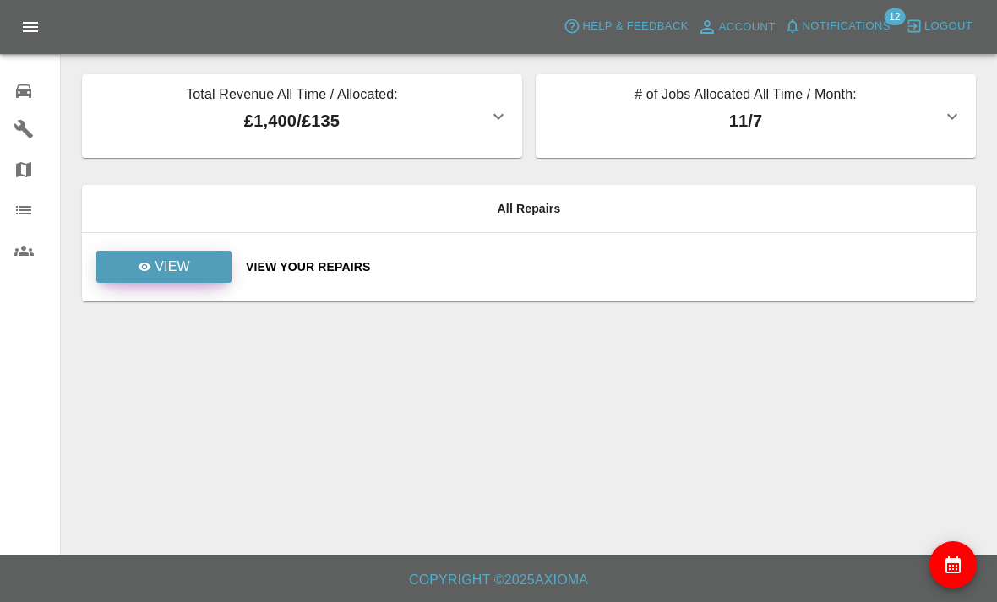
click at [188, 252] on link "View" at bounding box center [163, 267] width 135 height 32
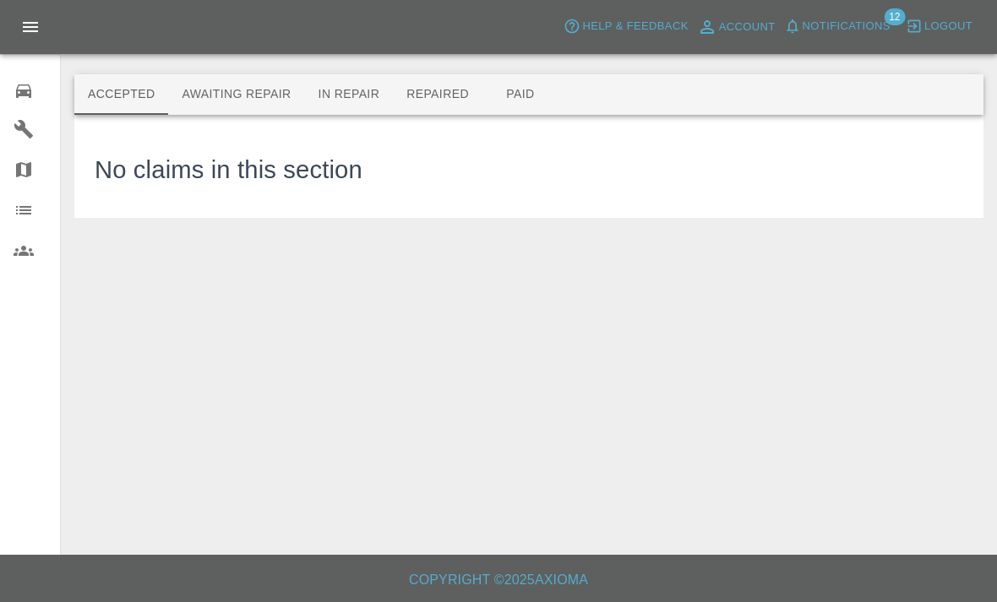
click at [269, 87] on button "Awaiting Repair" at bounding box center [236, 94] width 136 height 41
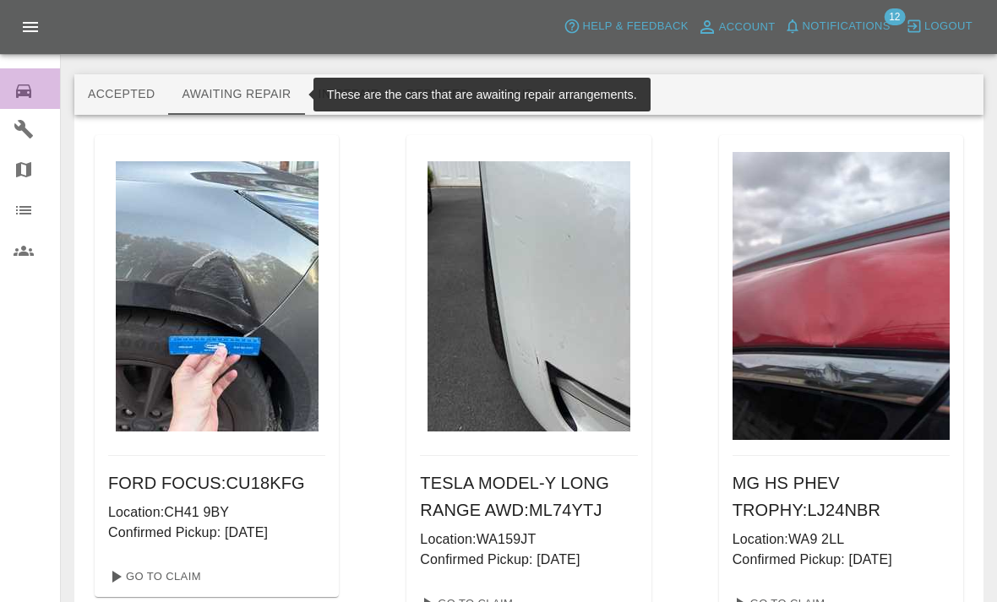
click at [39, 95] on div "0" at bounding box center [37, 89] width 47 height 24
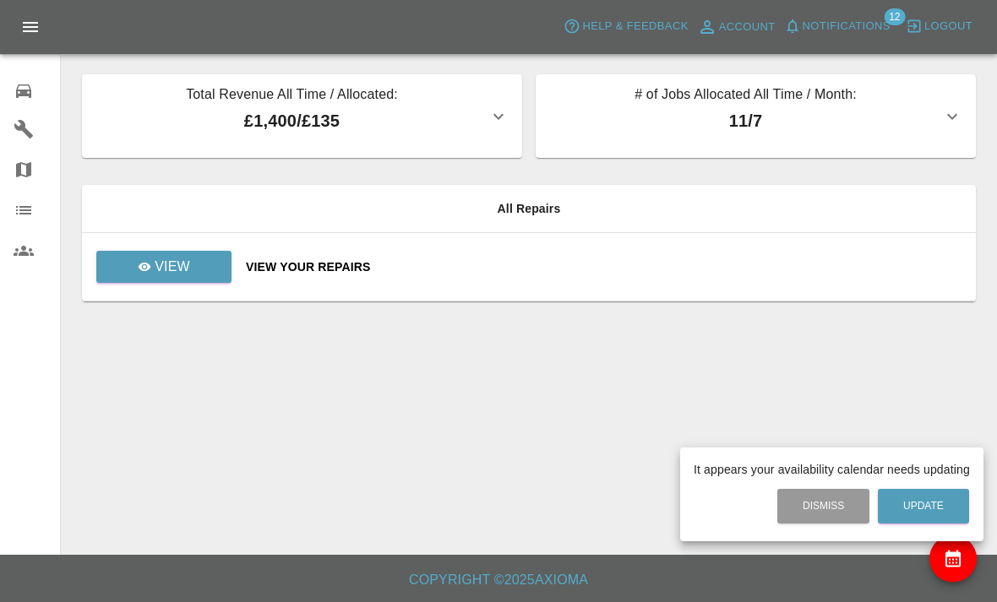
click at [169, 264] on div at bounding box center [498, 301] width 997 height 602
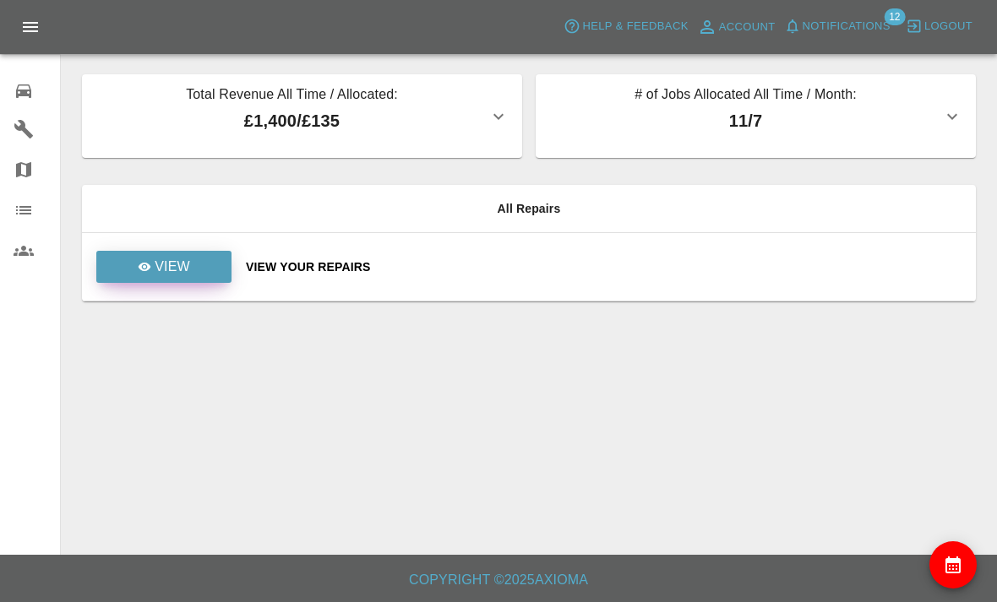
click at [180, 280] on link "View" at bounding box center [163, 267] width 135 height 32
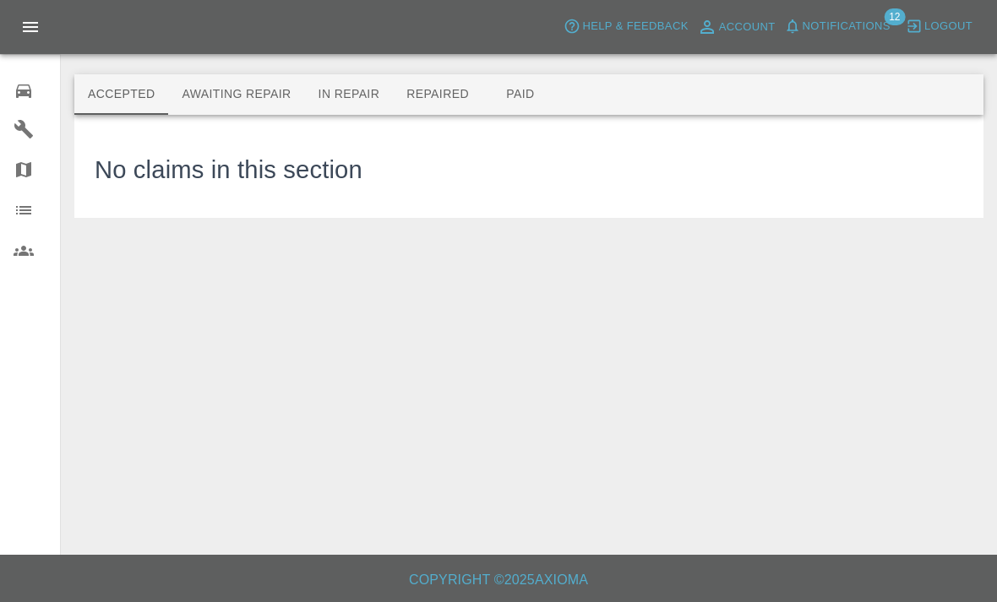
click at [520, 87] on button "Paid" at bounding box center [520, 94] width 76 height 41
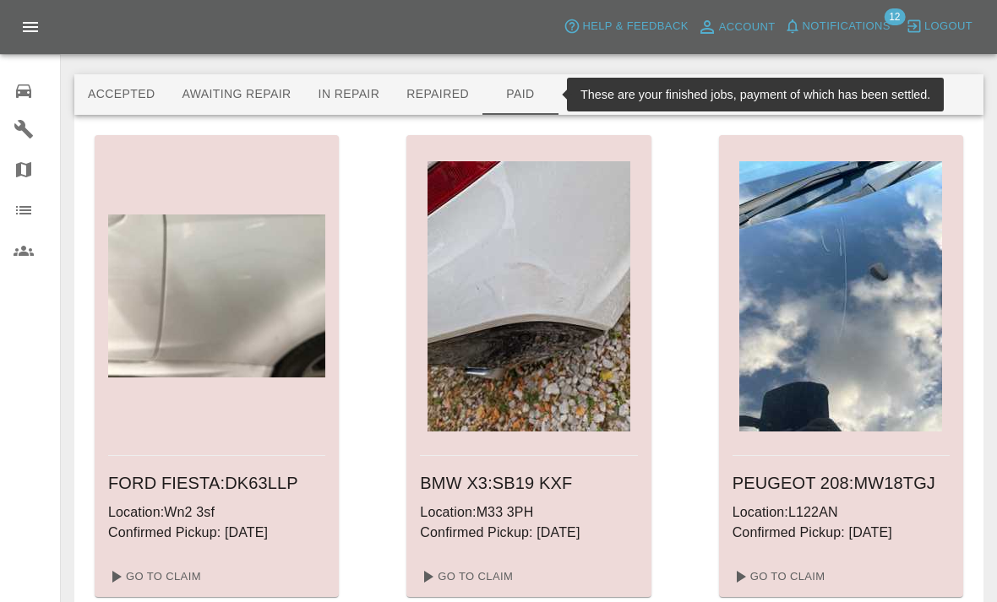
click at [445, 82] on button "Repaired" at bounding box center [438, 94] width 90 height 41
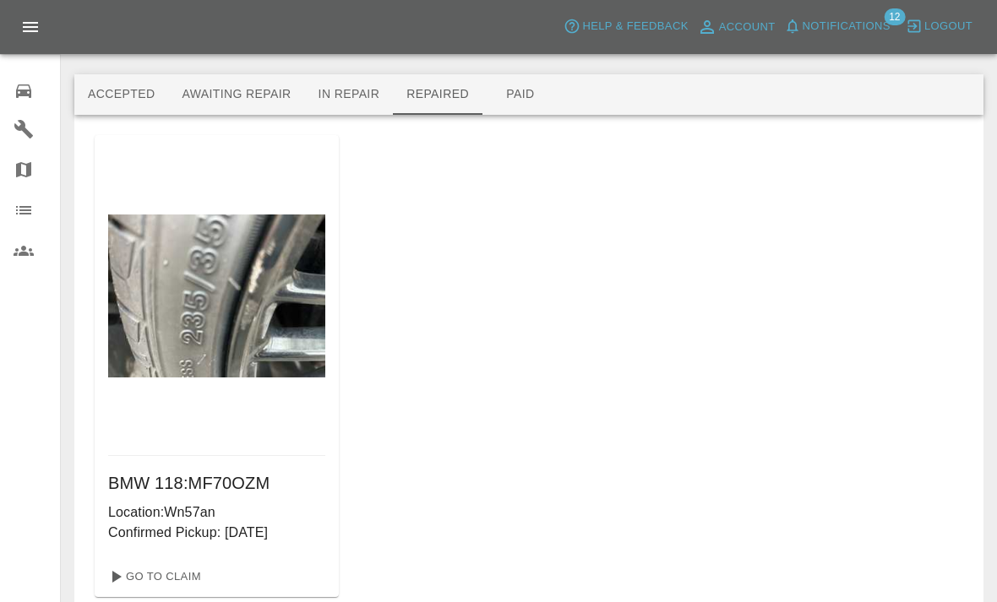
click at [275, 450] on div at bounding box center [216, 295] width 217 height 321
click at [188, 578] on link "Go To Claim" at bounding box center [153, 576] width 104 height 27
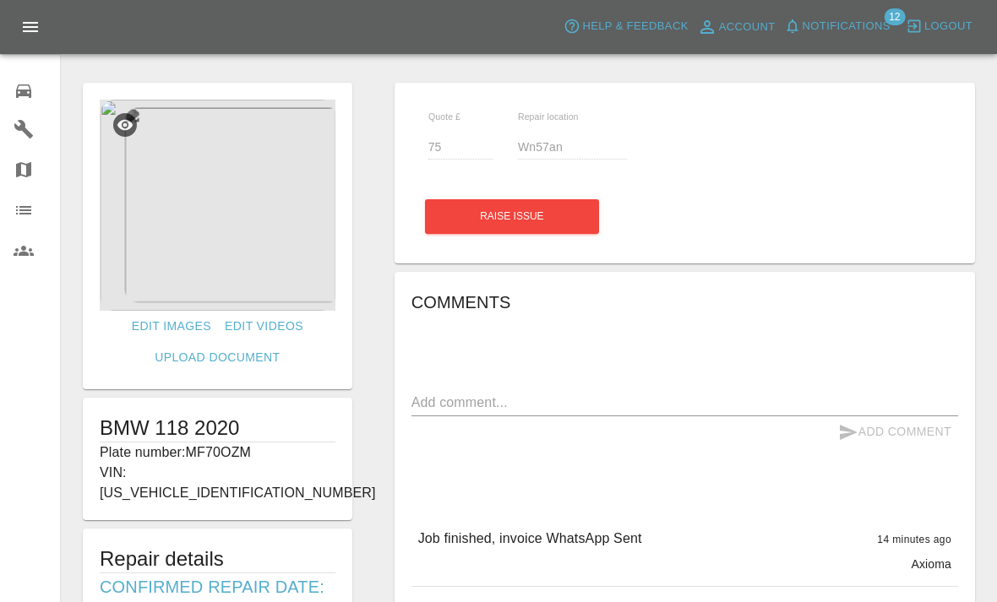
click at [867, 27] on span "Notifications" at bounding box center [846, 26] width 88 height 19
